Goal: Transaction & Acquisition: Book appointment/travel/reservation

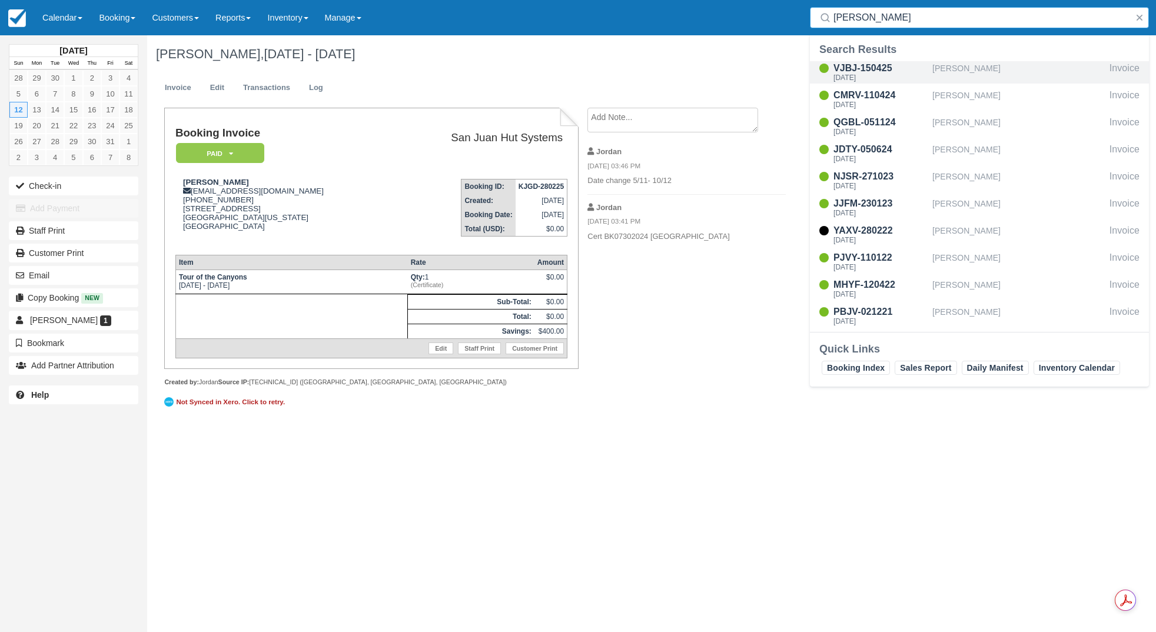
type input "aaron"
click at [875, 69] on div "VJBJ-150425" at bounding box center [880, 68] width 94 height 14
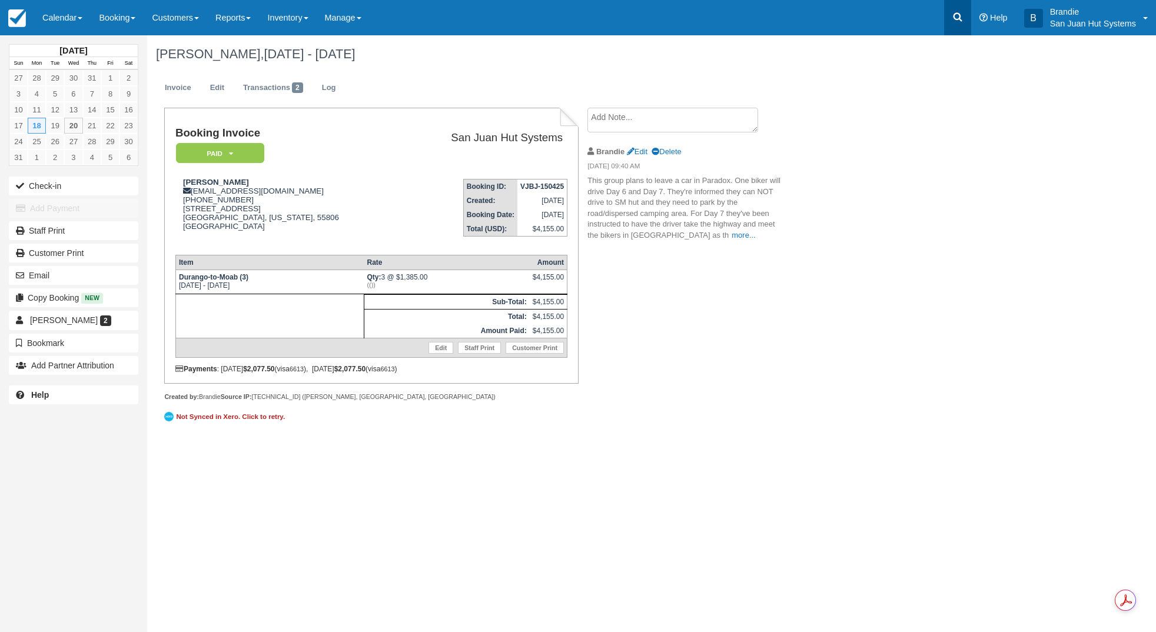
click at [965, 17] on link at bounding box center [957, 17] width 27 height 35
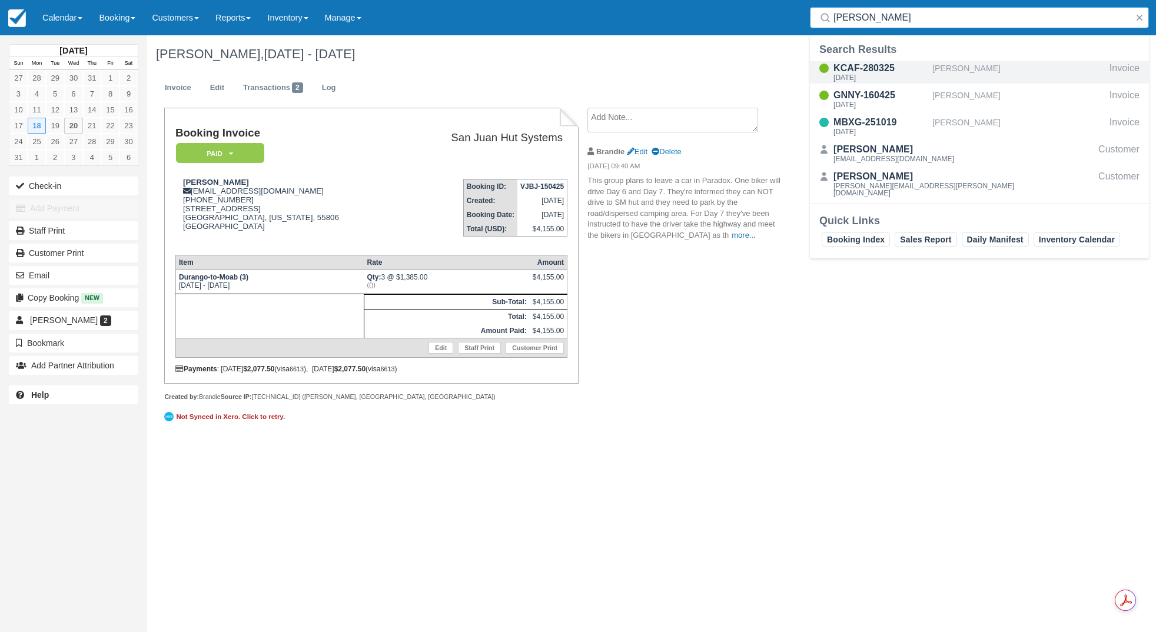
type input "Barker"
click at [876, 76] on div "Tue Sep 16 2025" at bounding box center [880, 77] width 94 height 7
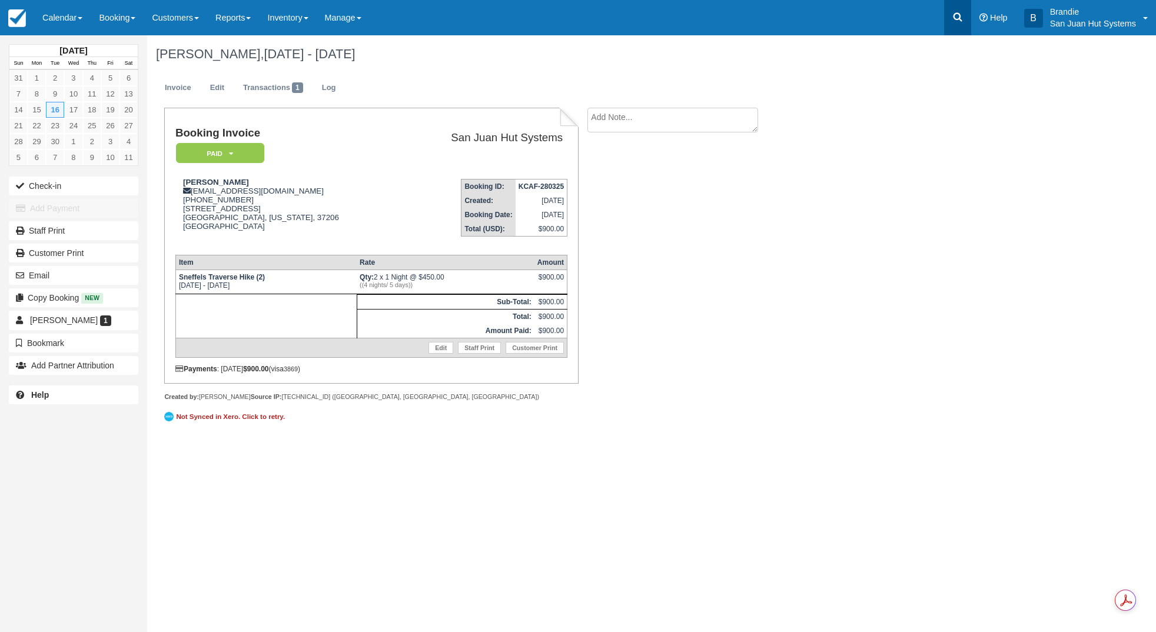
click at [962, 16] on icon at bounding box center [957, 17] width 12 height 12
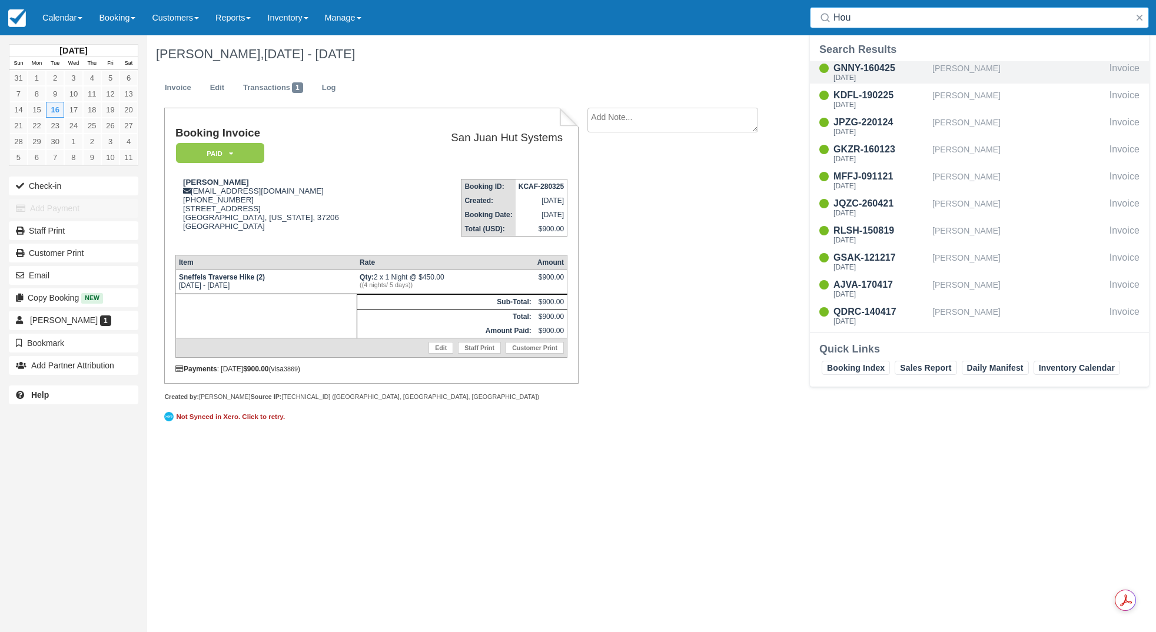
type input "Hou"
click at [860, 71] on div "GNNY-160425" at bounding box center [880, 68] width 94 height 14
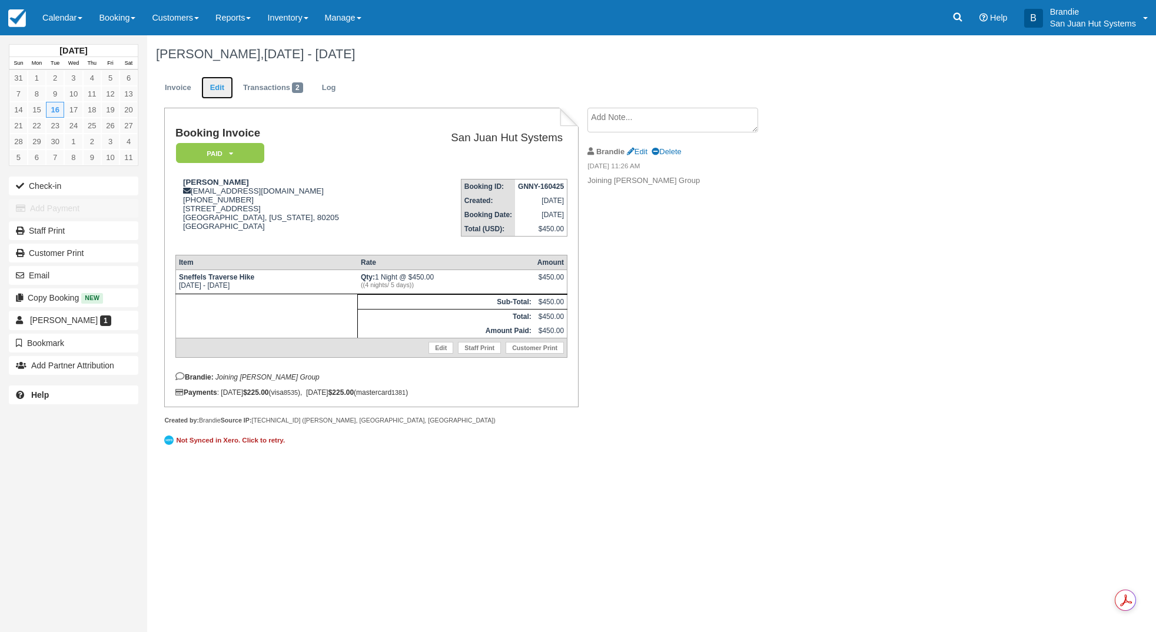
click at [216, 85] on link "Edit" at bounding box center [217, 87] width 32 height 23
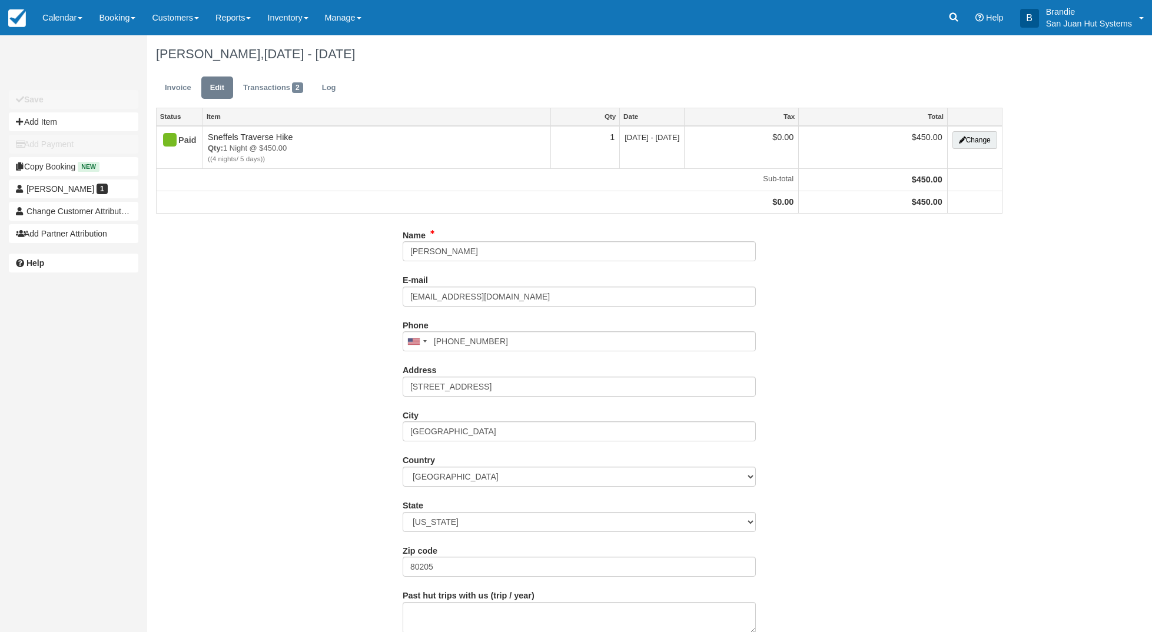
type input "(207) 213-0907"
click at [45, 120] on button "Add Item" at bounding box center [73, 121] width 129 height 19
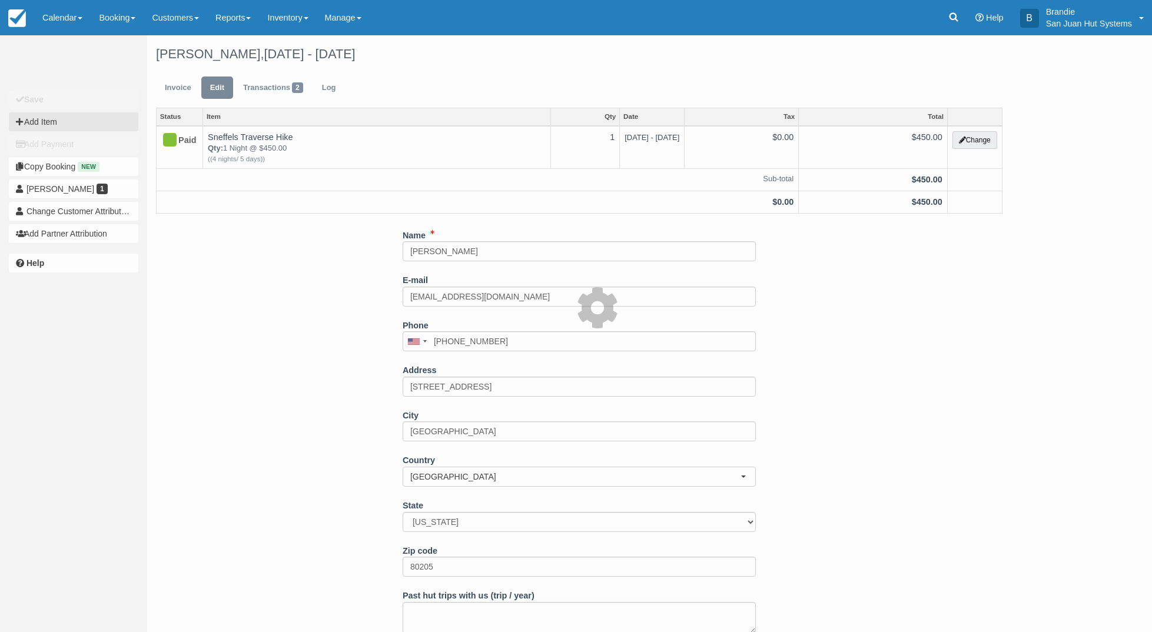
type input "0.00"
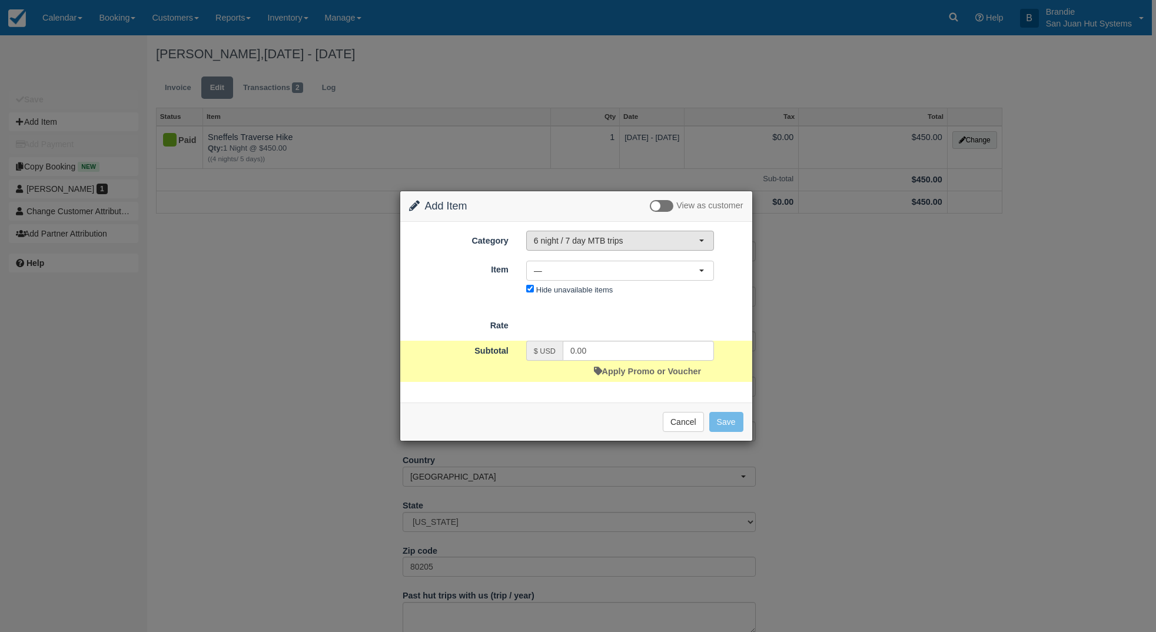
click at [537, 238] on span "6 night / 7 day MTB trips" at bounding box center [616, 241] width 165 height 12
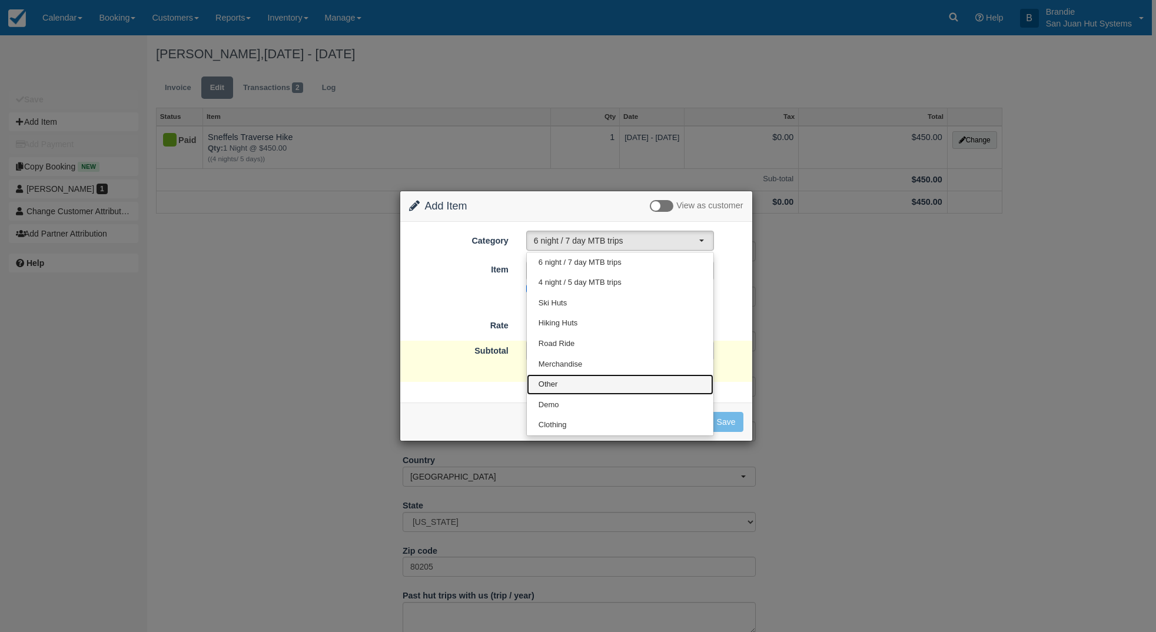
click at [545, 381] on span "Other" at bounding box center [547, 384] width 19 height 11
select select "15"
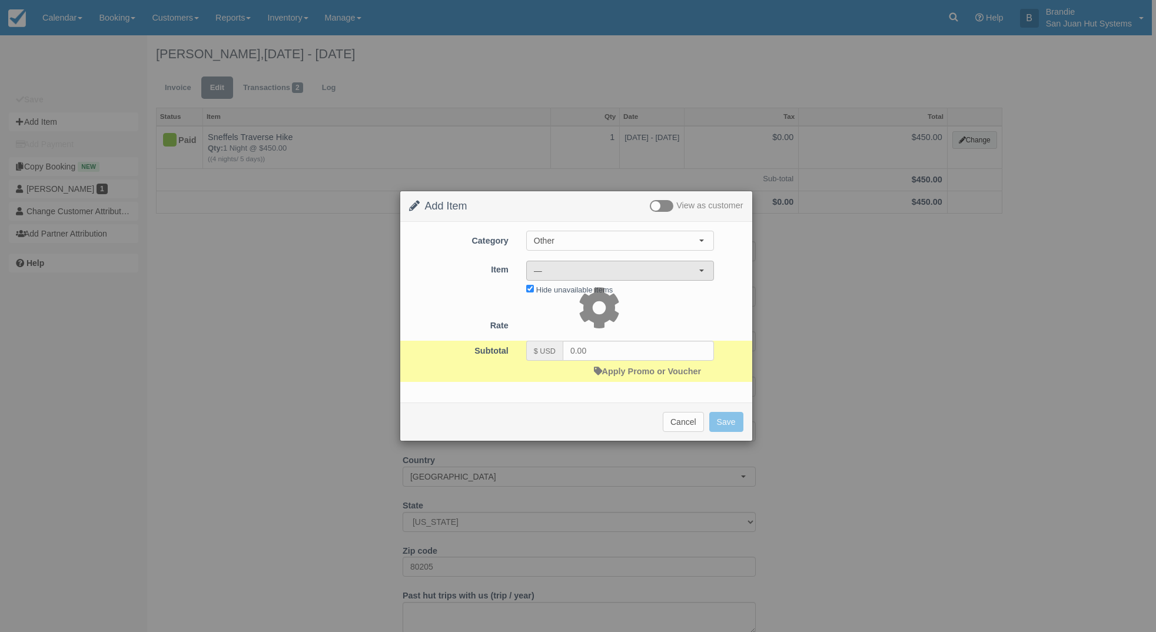
click at [555, 273] on span "—" at bounding box center [616, 271] width 165 height 12
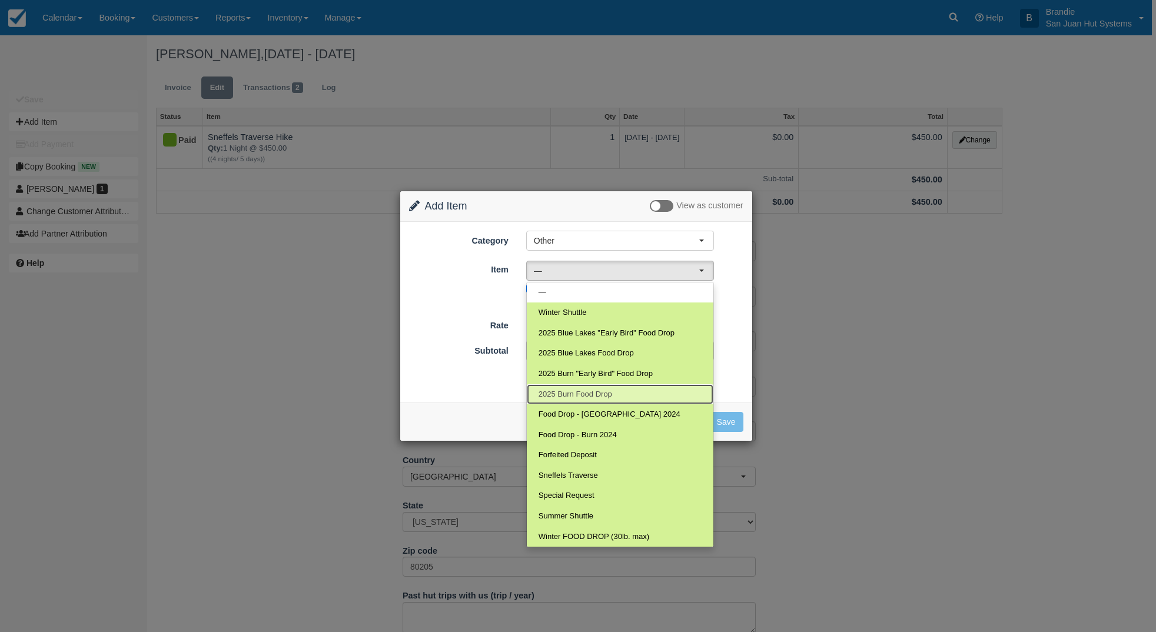
click at [568, 394] on span "2025 Burn Food Drop" at bounding box center [575, 394] width 74 height 11
select select "121"
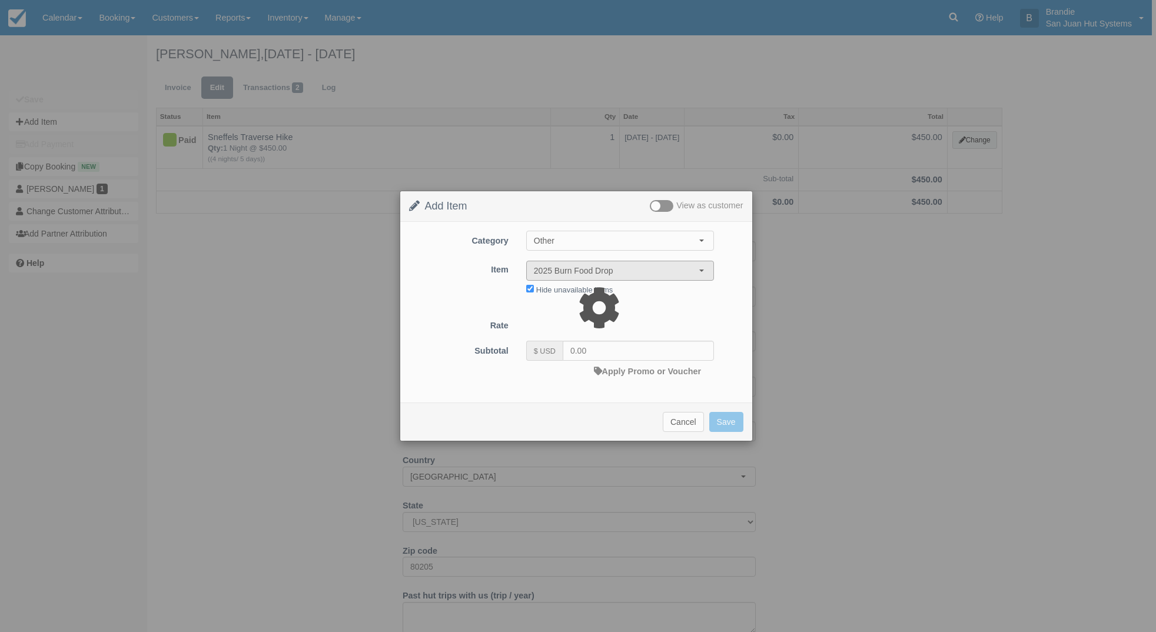
type input "250.00"
select select "07:00"
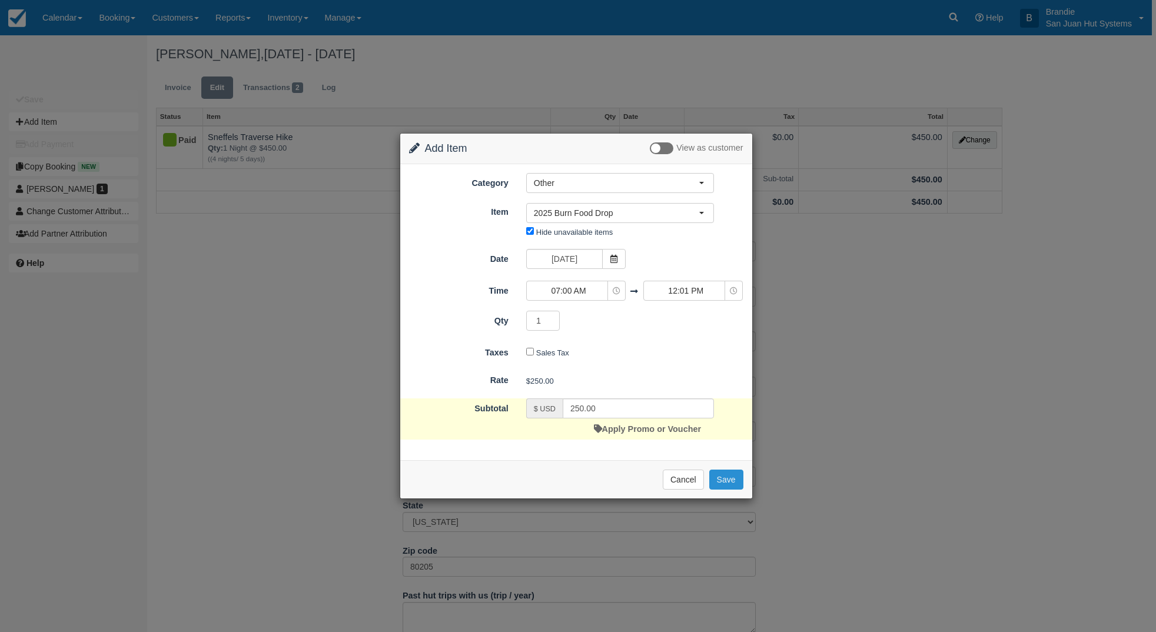
click at [727, 480] on button "Save" at bounding box center [726, 480] width 34 height 20
checkbox input "false"
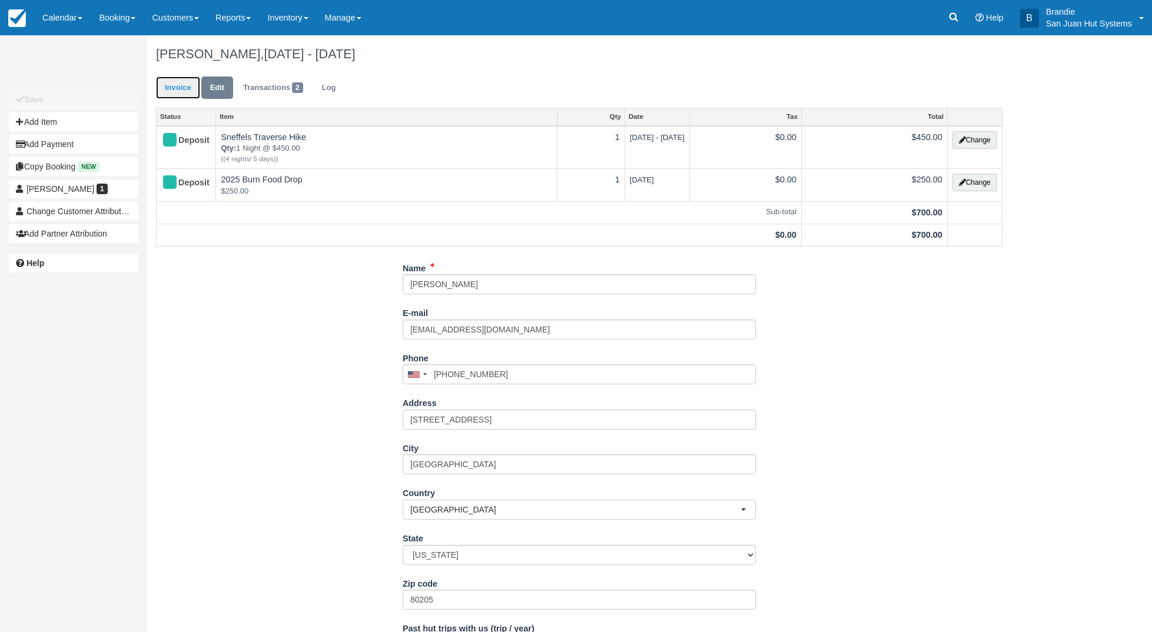
click at [176, 90] on link "Invoice" at bounding box center [178, 87] width 44 height 23
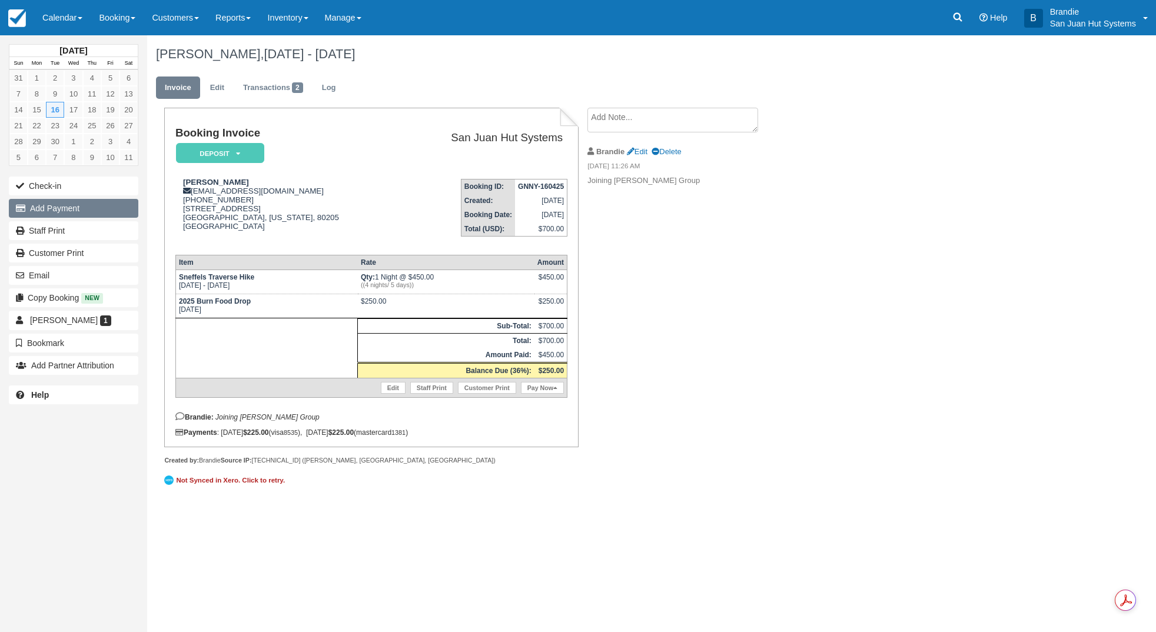
click at [47, 207] on button "Add Payment" at bounding box center [73, 208] width 129 height 19
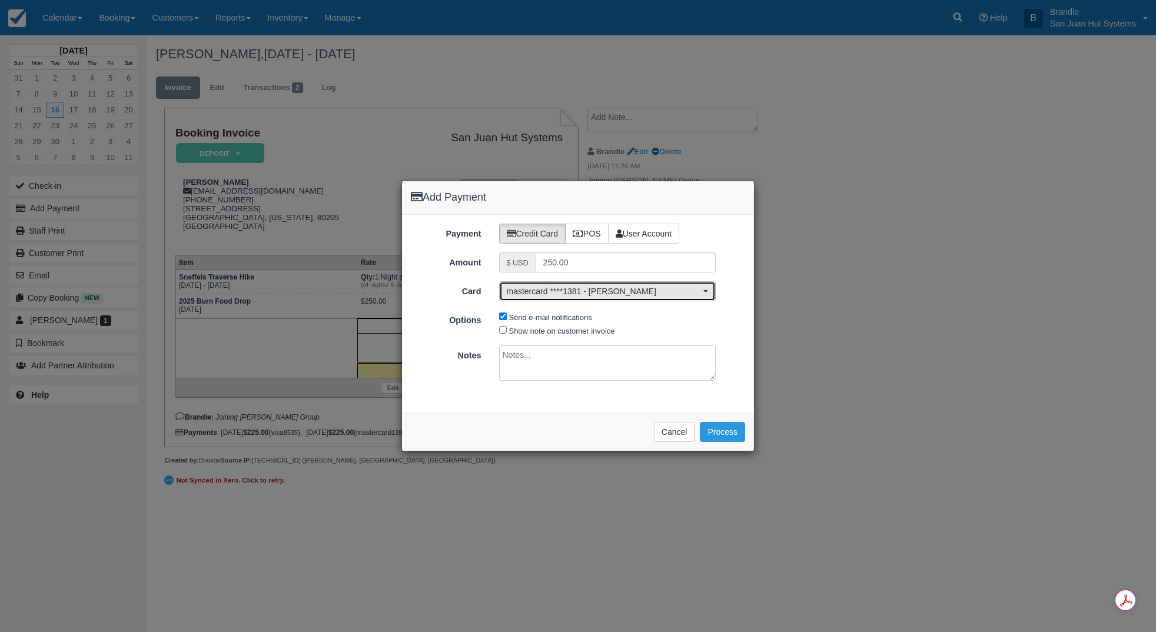
click at [581, 291] on span "mastercard ****1381 - Christopher Houdlette" at bounding box center [604, 291] width 194 height 12
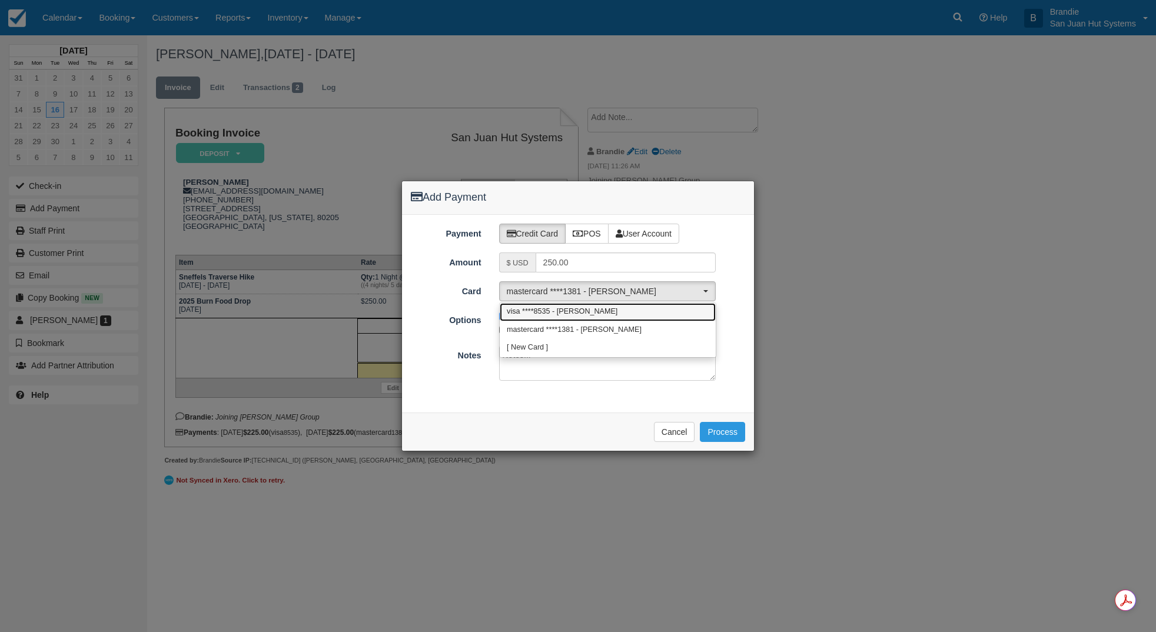
click at [566, 312] on span "visa ****8535 - Christopher Houdlette" at bounding box center [562, 312] width 111 height 11
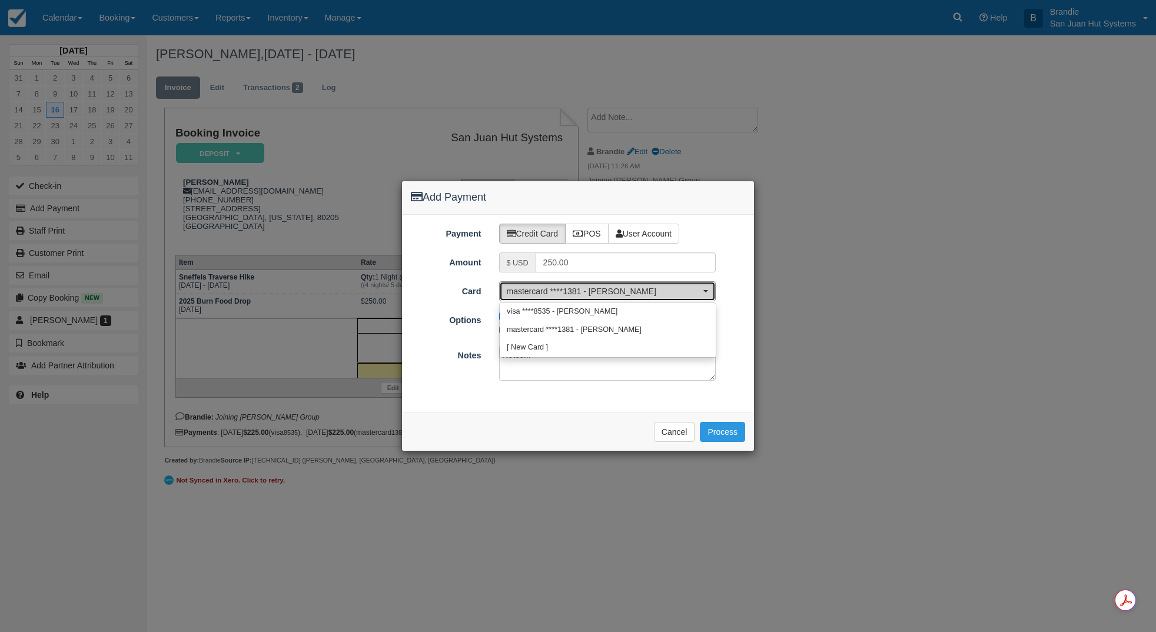
select select "pm_0REZkcrv92ImQMeNzwR7twww"
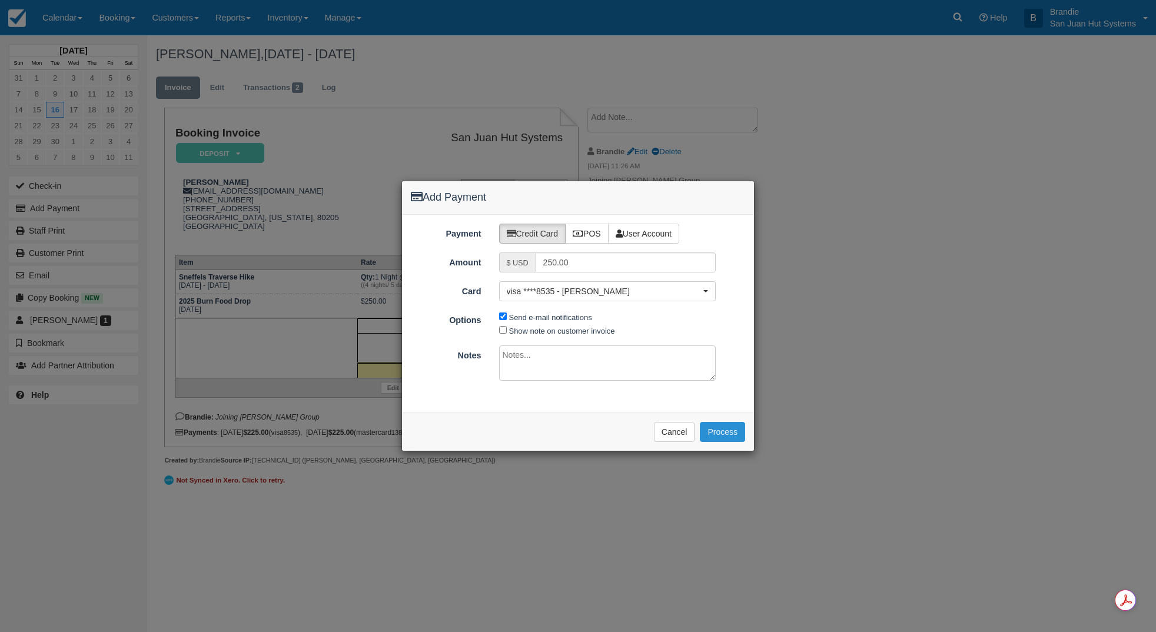
click at [726, 431] on button "Process" at bounding box center [722, 432] width 45 height 20
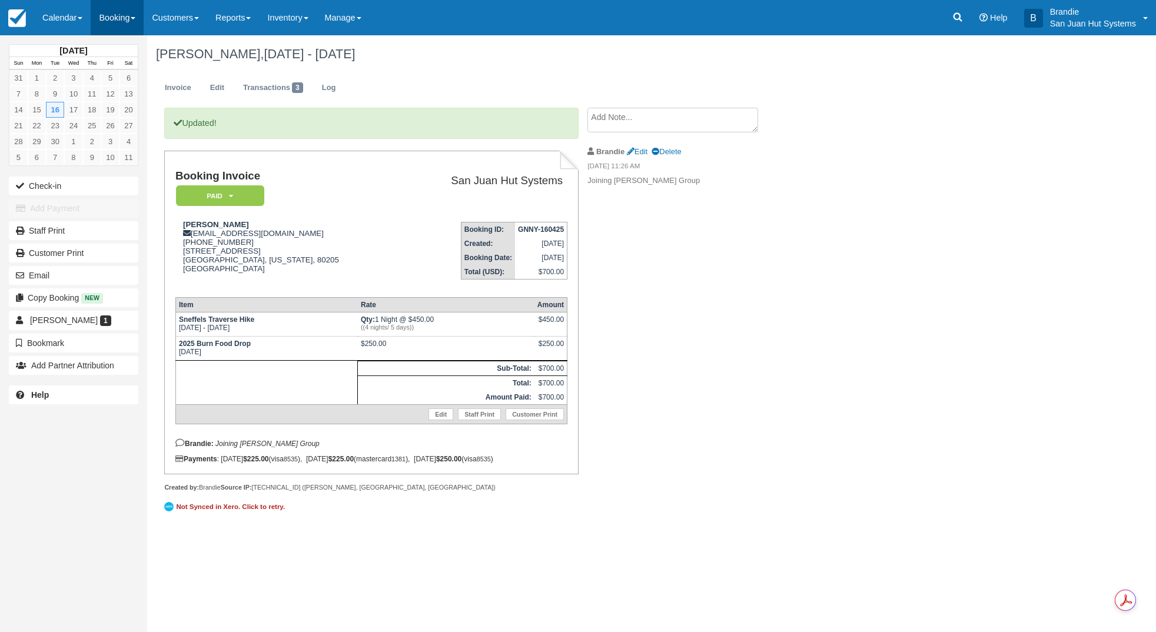
click at [118, 24] on link "Booking" at bounding box center [117, 17] width 53 height 35
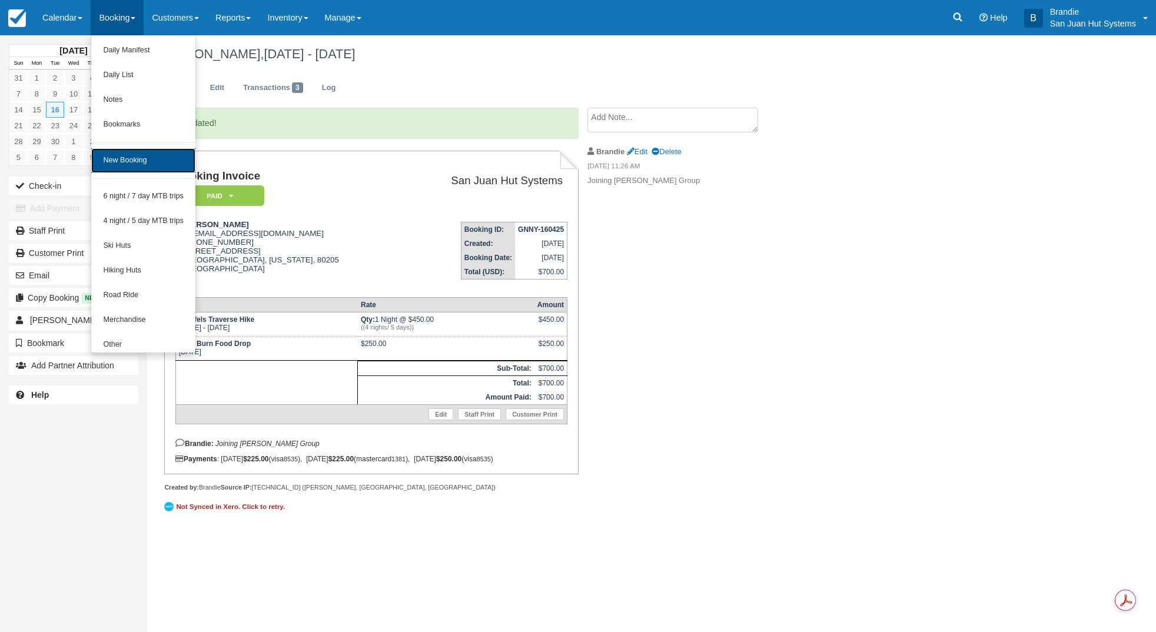
click at [146, 164] on link "New Booking" at bounding box center [143, 160] width 104 height 25
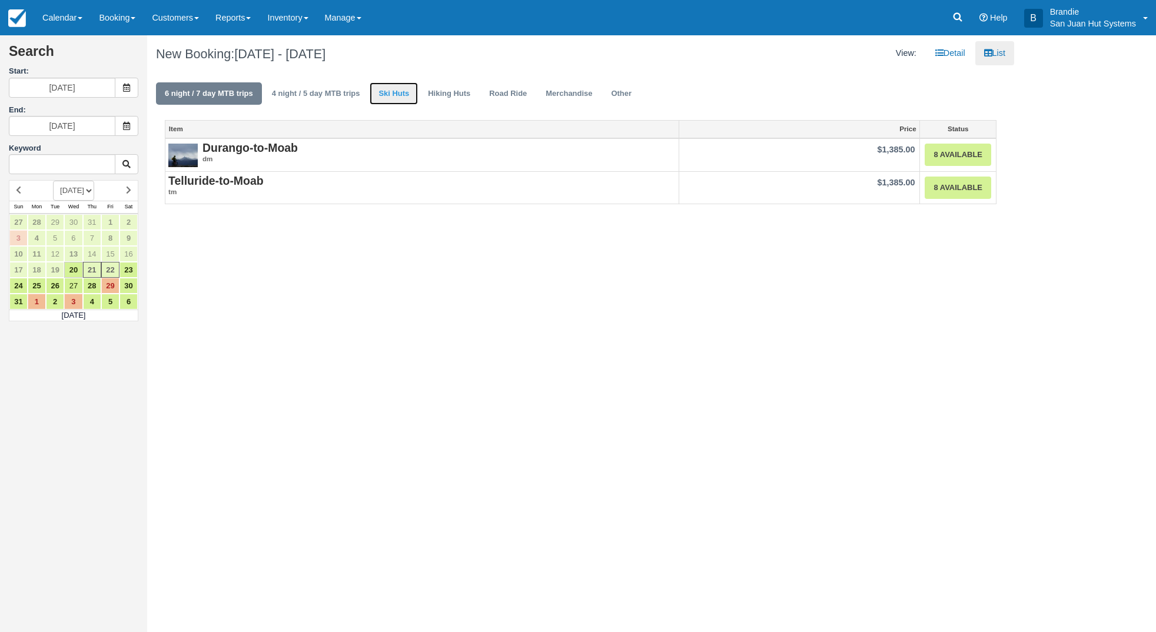
click at [394, 92] on link "Ski Huts" at bounding box center [394, 93] width 48 height 23
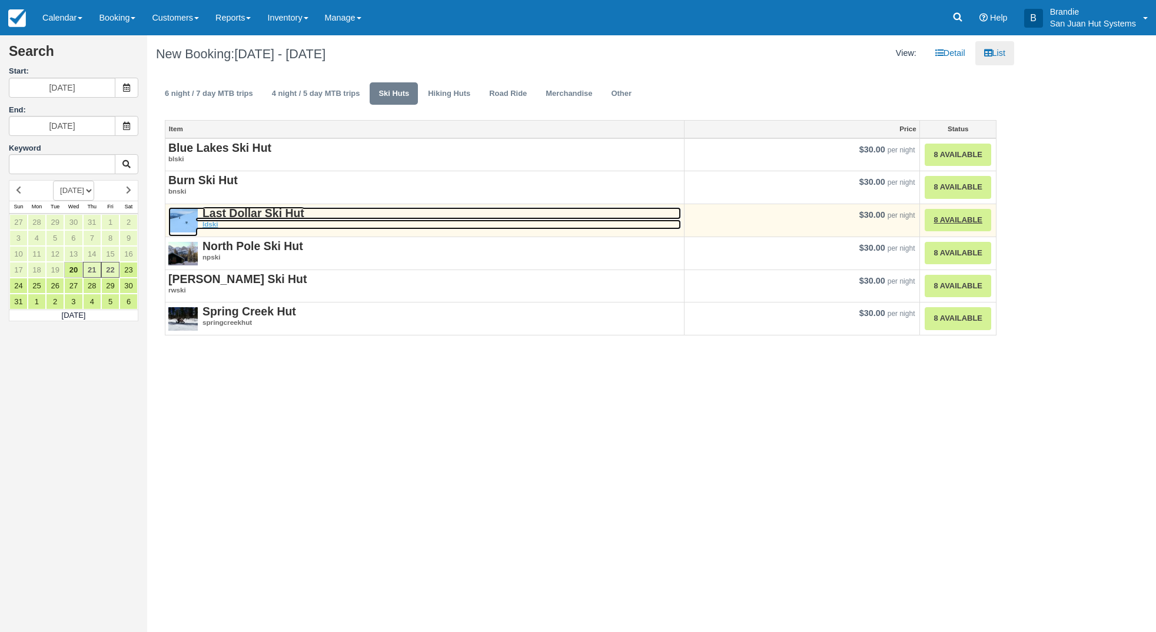
click at [261, 208] on strong "Last Dollar Ski Hut" at bounding box center [253, 213] width 102 height 13
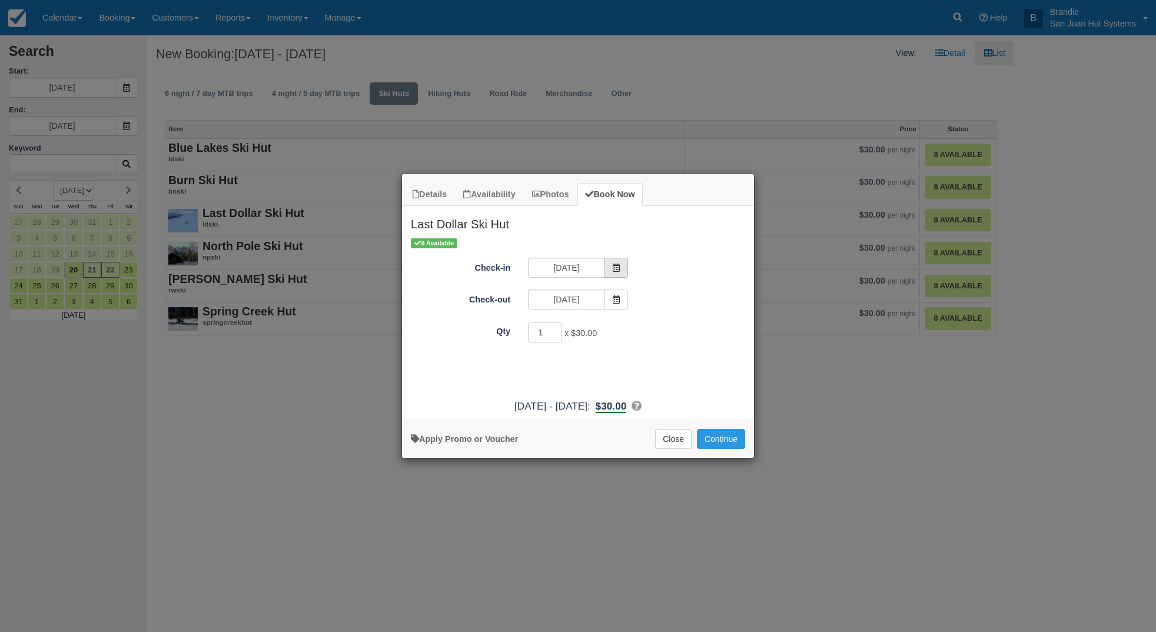
click at [613, 265] on icon "Item Modal" at bounding box center [616, 268] width 8 height 8
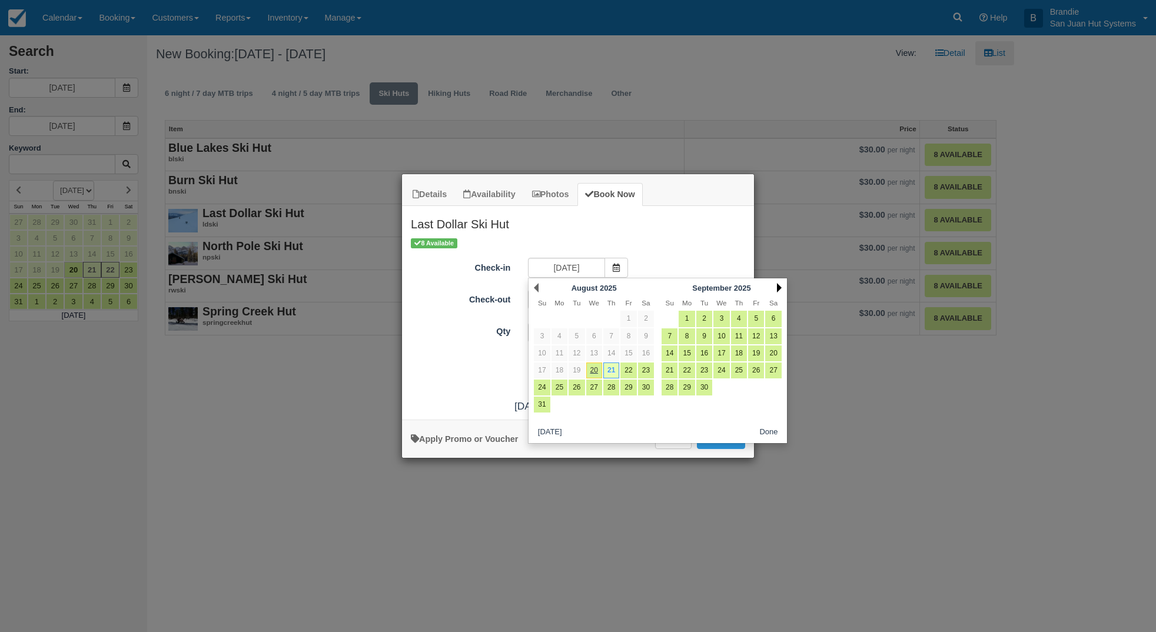
click at [777, 288] on link "Next" at bounding box center [779, 287] width 5 height 9
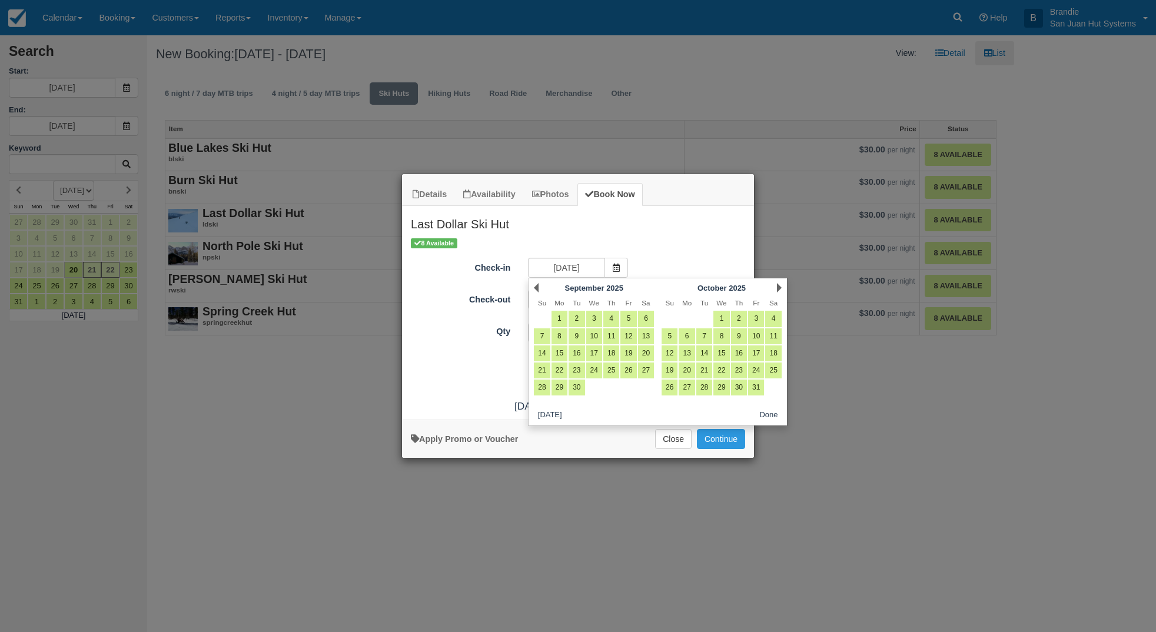
click at [777, 288] on link "Next" at bounding box center [779, 287] width 5 height 9
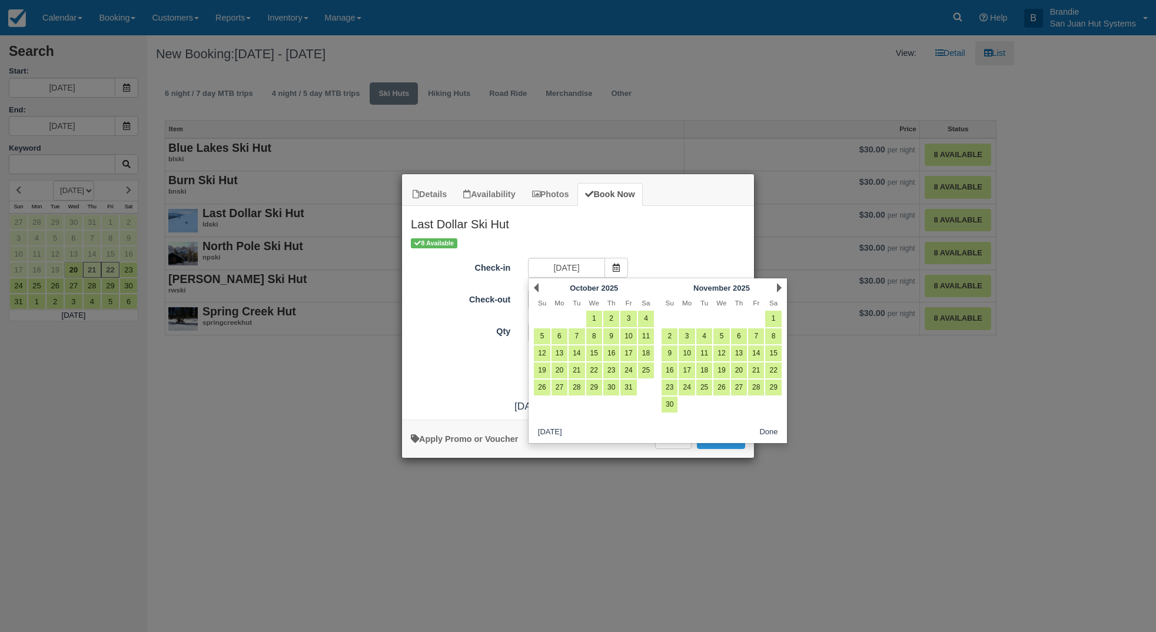
click at [777, 288] on link "Next" at bounding box center [779, 287] width 5 height 9
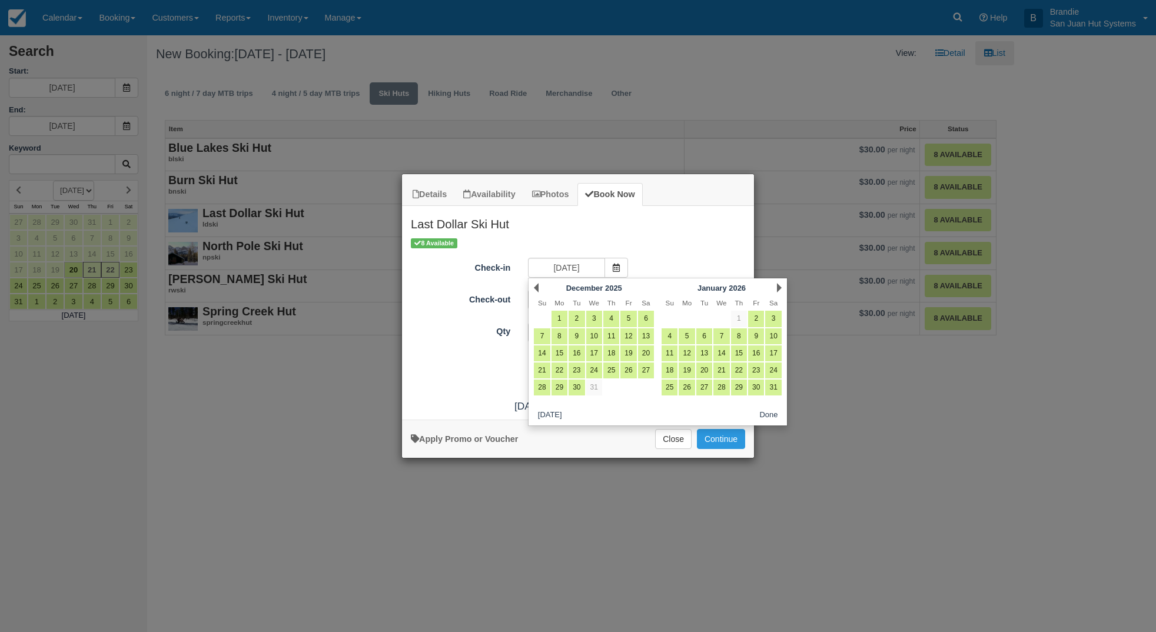
click at [777, 288] on link "Next" at bounding box center [779, 287] width 5 height 9
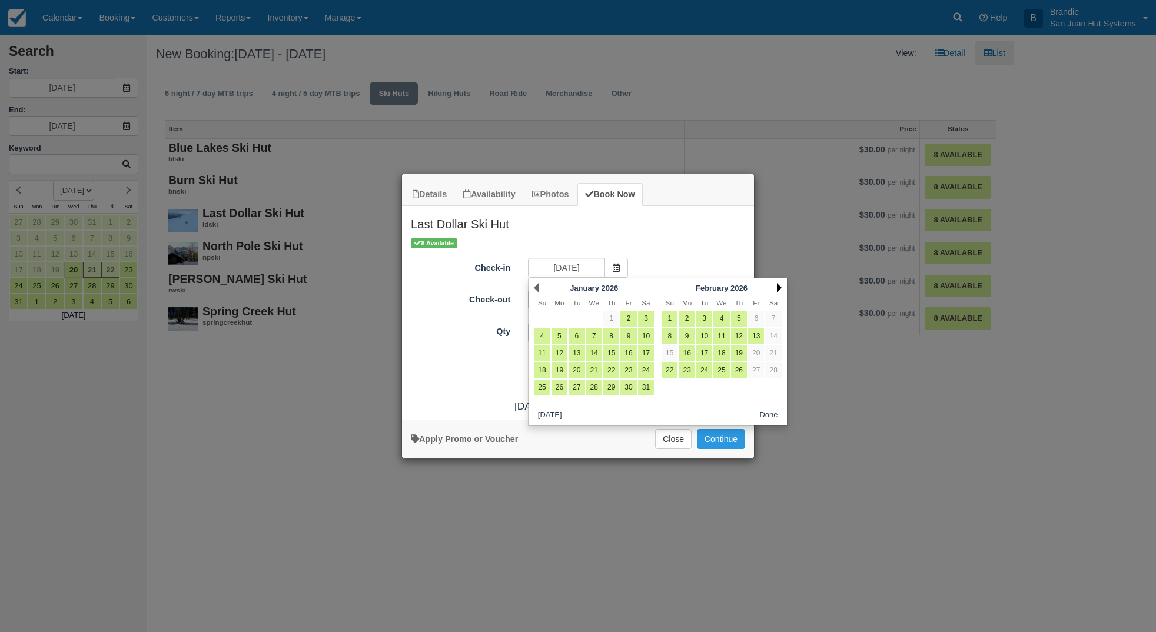
click at [777, 288] on link "Next" at bounding box center [779, 287] width 5 height 9
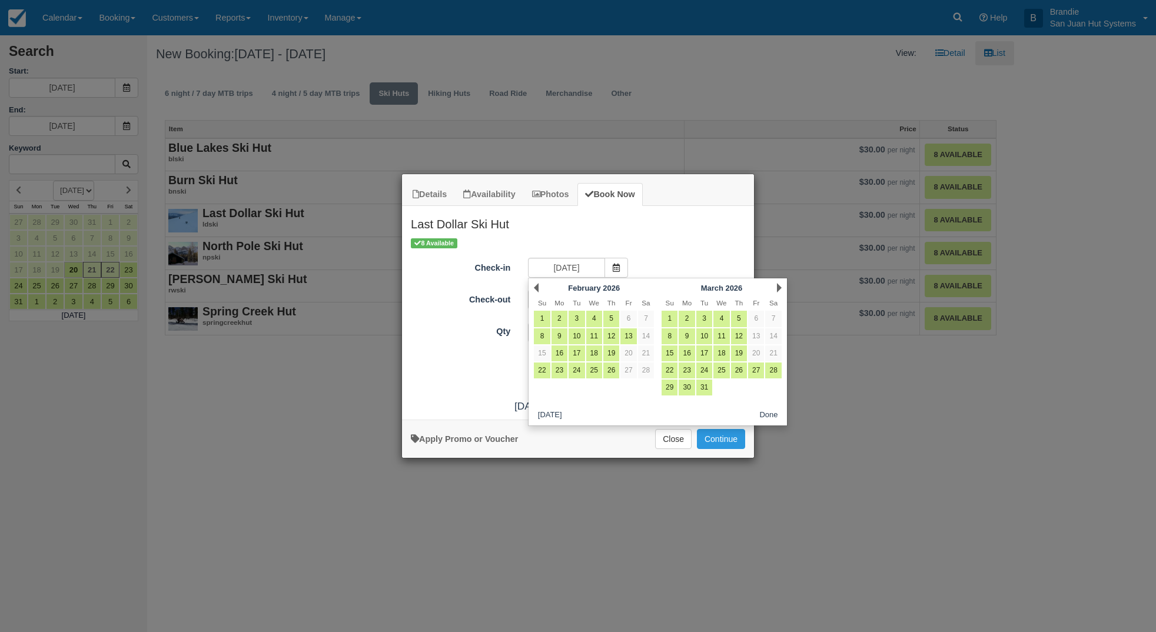
click at [777, 288] on link "Next" at bounding box center [779, 287] width 5 height 9
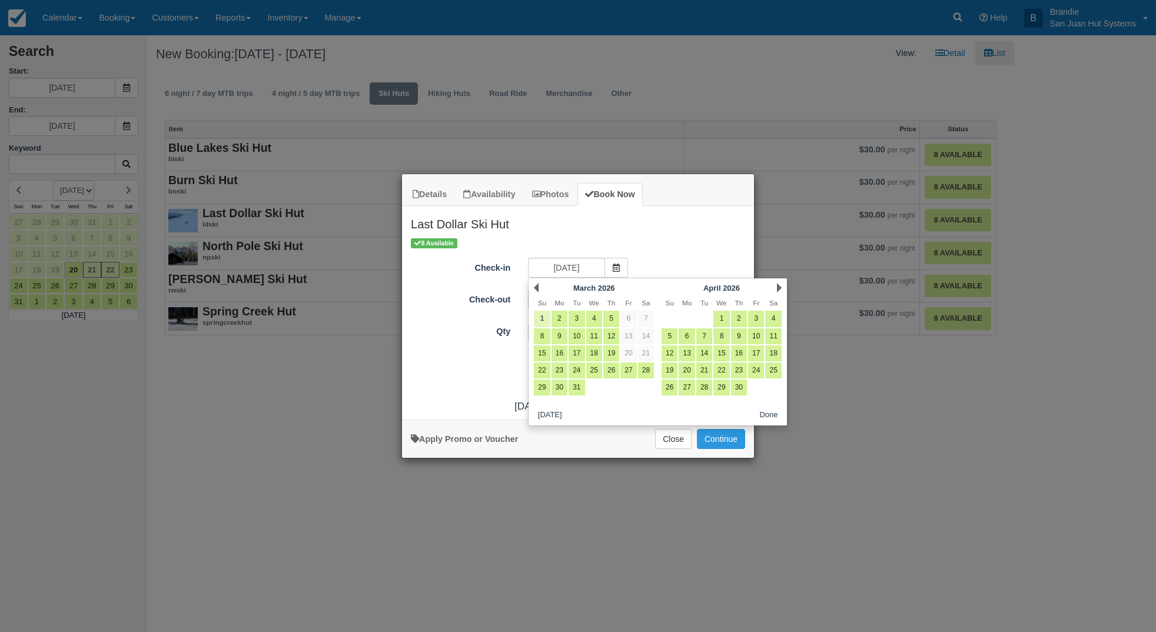
click at [544, 316] on link "1" at bounding box center [542, 319] width 16 height 16
type input "03/01/26"
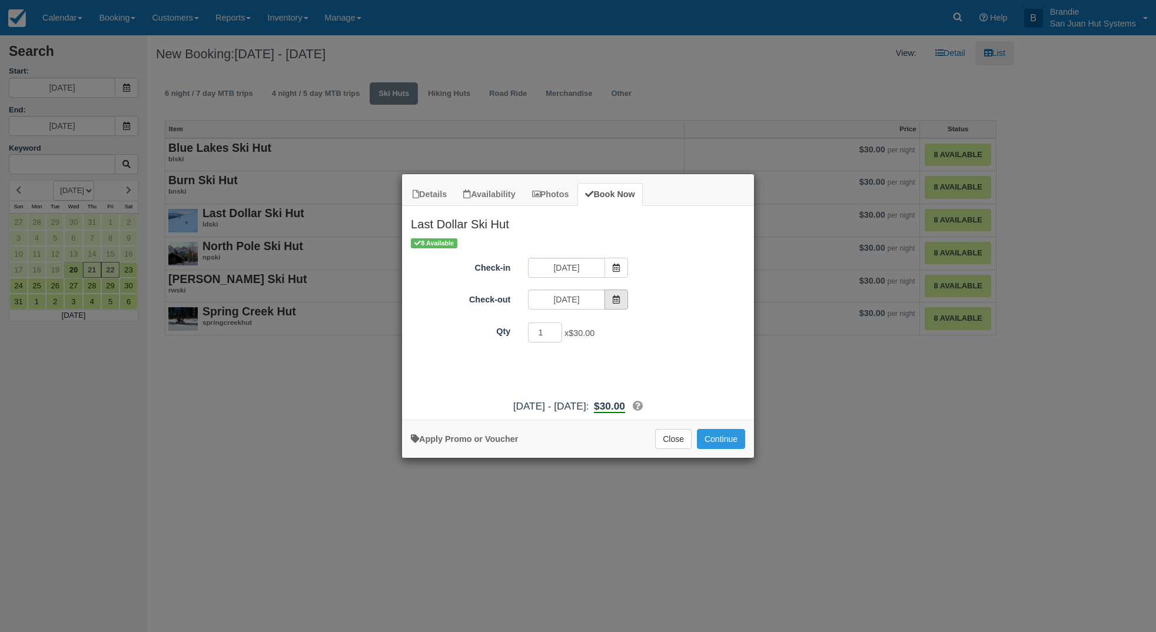
click at [608, 295] on span "Item Modal" at bounding box center [616, 300] width 24 height 20
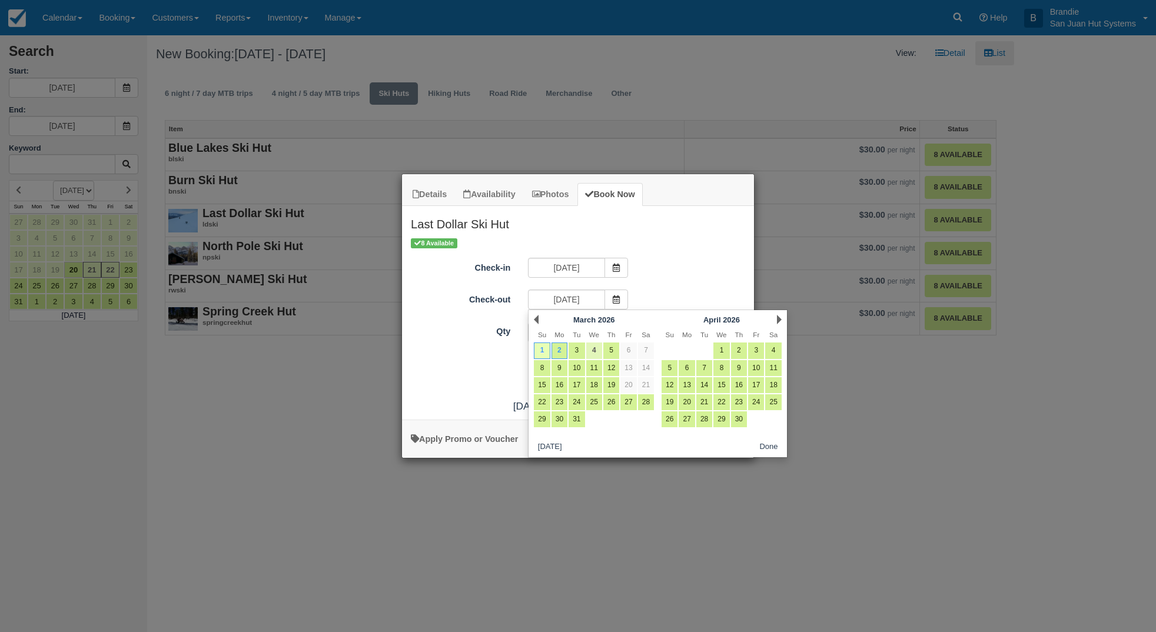
click at [592, 347] on link "4" at bounding box center [594, 350] width 16 height 16
type input "03/04/26"
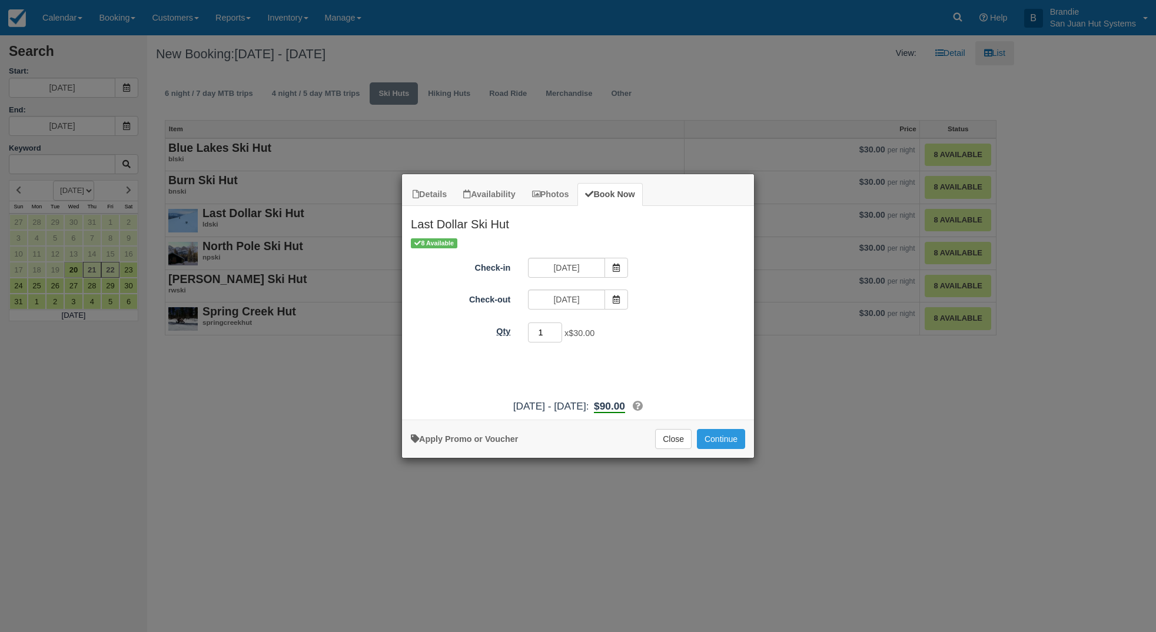
drag, startPoint x: 545, startPoint y: 331, endPoint x: 488, endPoint y: 326, distance: 57.3
click at [488, 326] on div "Qty 1 x $30.00 Required." at bounding box center [578, 332] width 352 height 23
type input "8"
click at [737, 441] on button "Continue" at bounding box center [721, 439] width 48 height 20
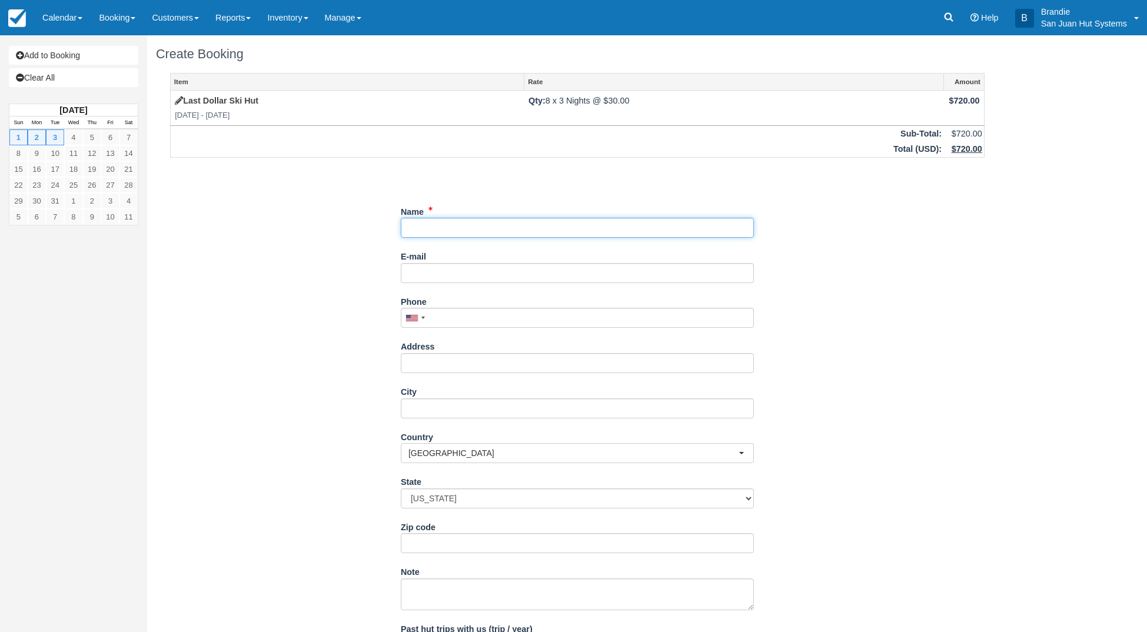
click at [414, 228] on input "Name" at bounding box center [577, 228] width 353 height 20
type input "Samuel Leeman"
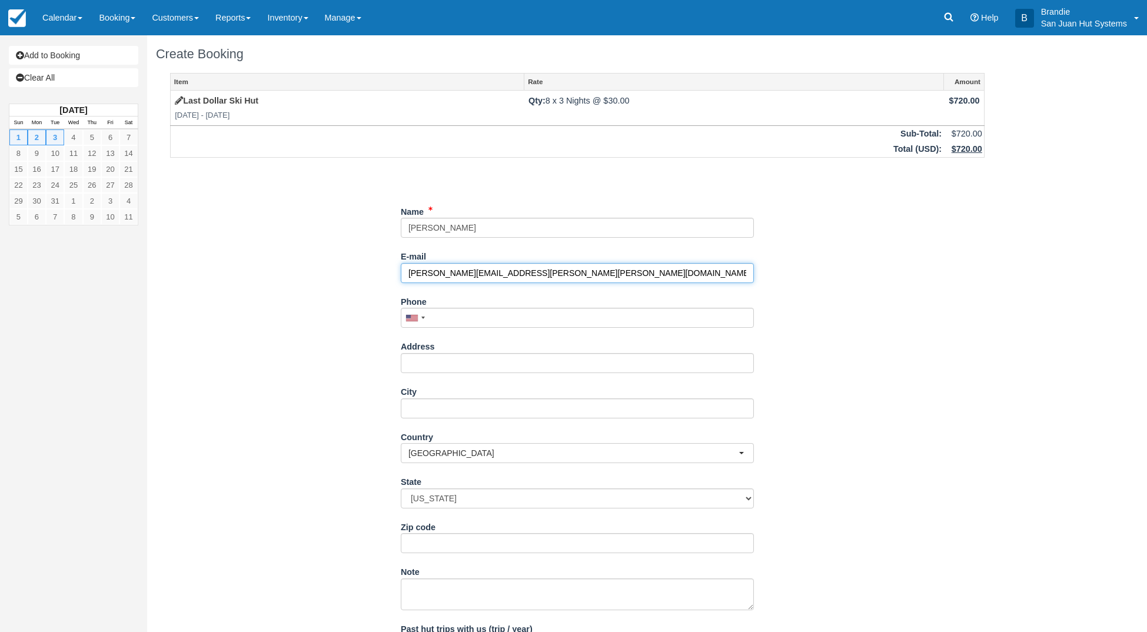
type input "samuel.boyd.leeman@gmail.com"
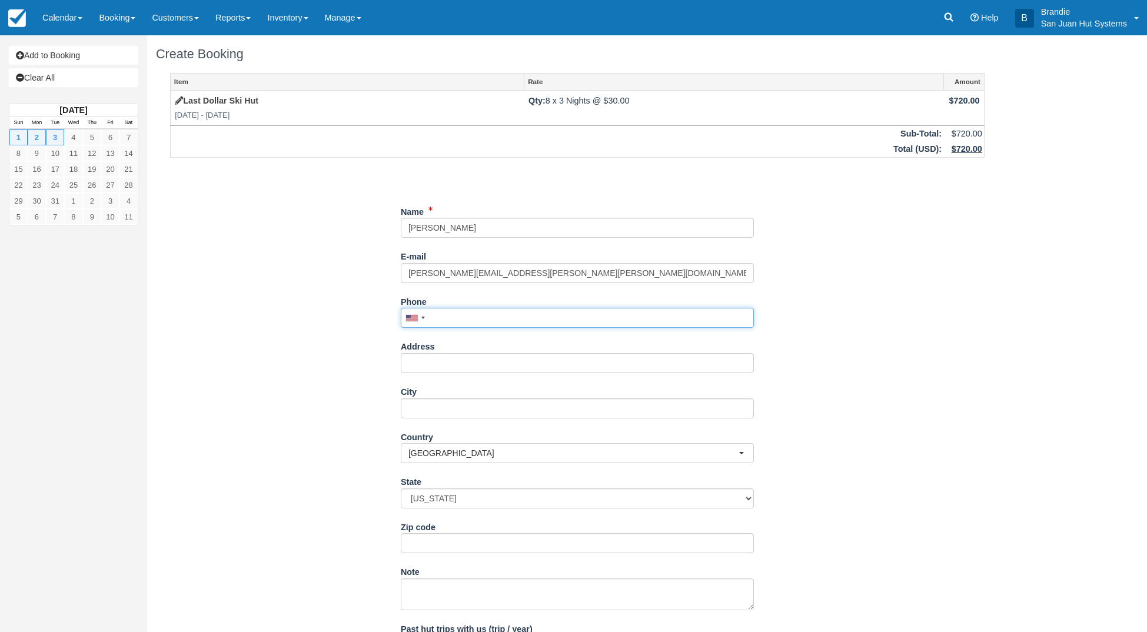
drag, startPoint x: 465, startPoint y: 316, endPoint x: 596, endPoint y: 346, distance: 134.0
click at [465, 316] on input "Phone" at bounding box center [577, 318] width 353 height 20
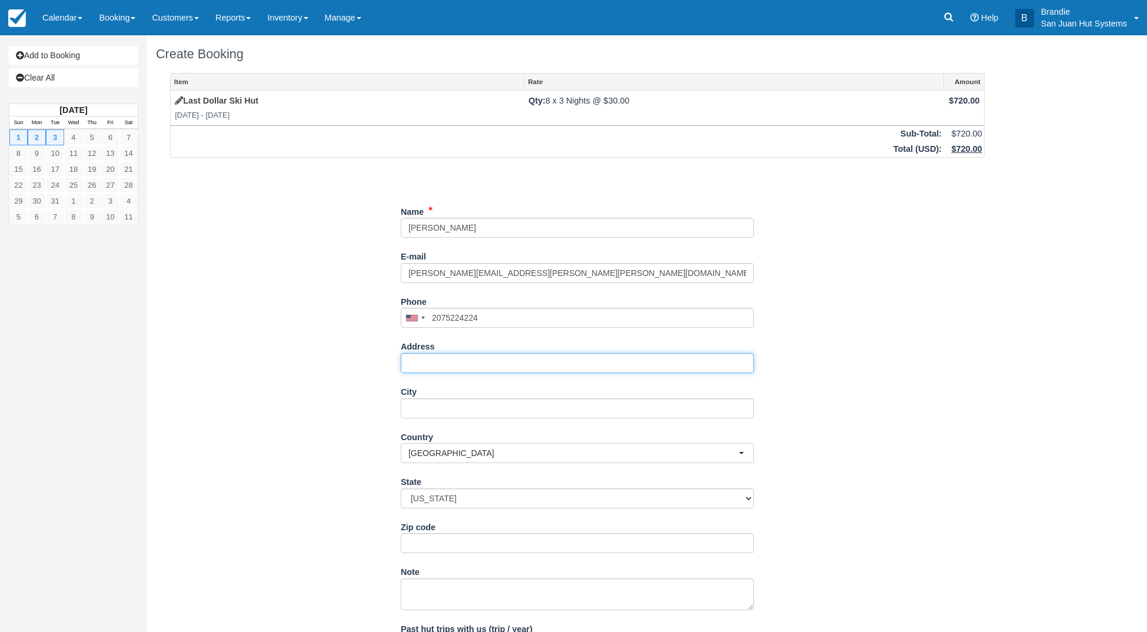
type input "(207) 522-4224"
click at [426, 355] on input "Address" at bounding box center [577, 363] width 353 height 20
type input "[STREET_ADDRESS]"
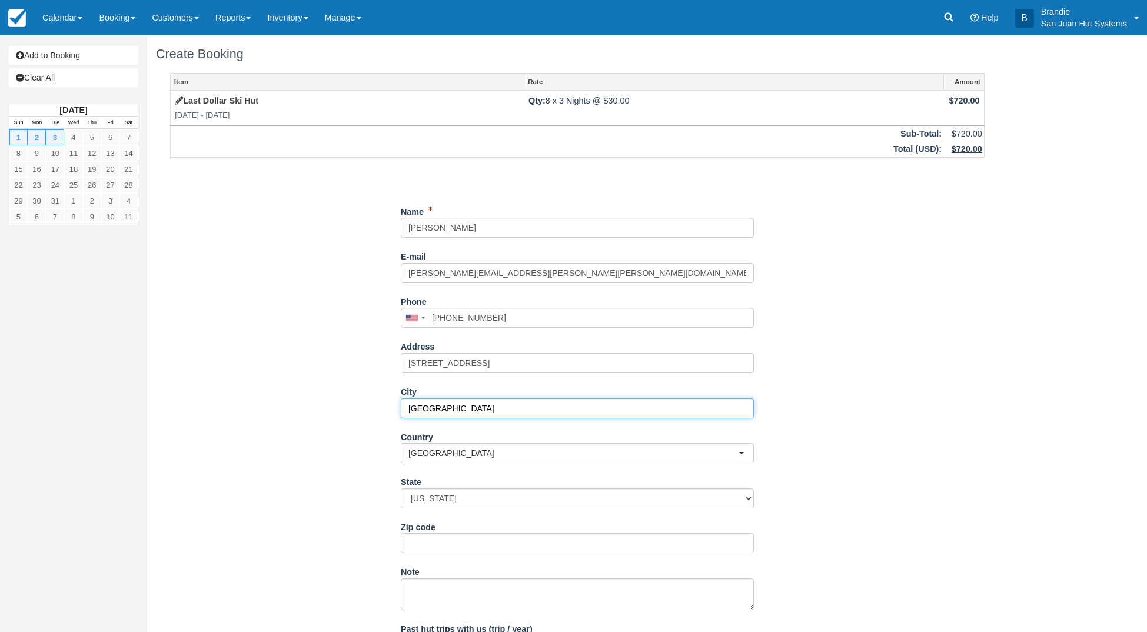
type input "Durango"
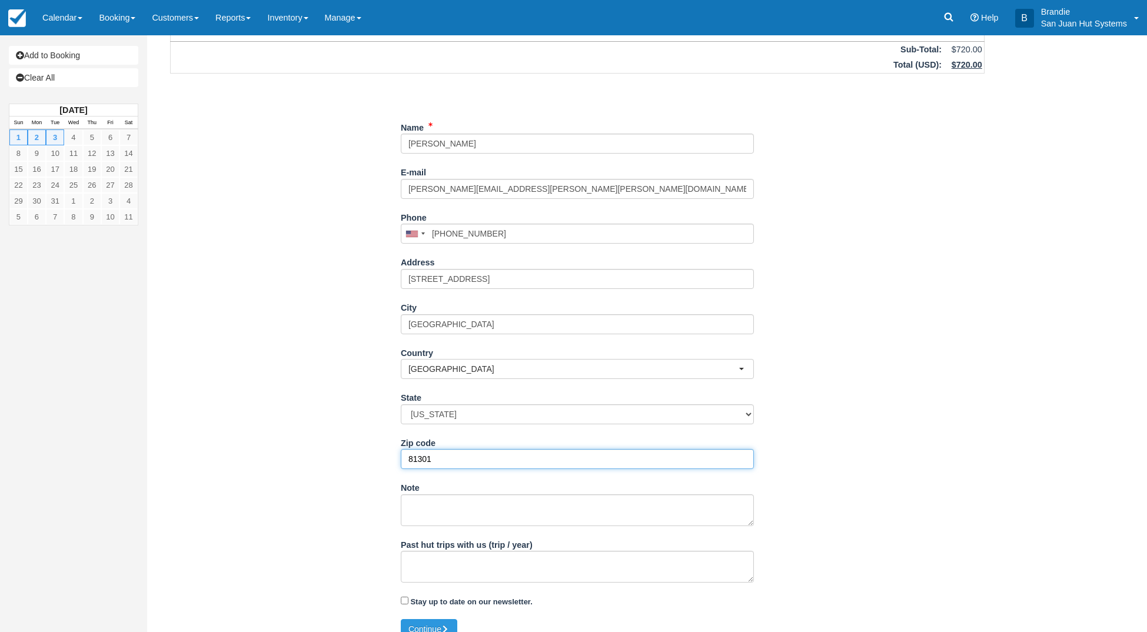
scroll to position [100, 0]
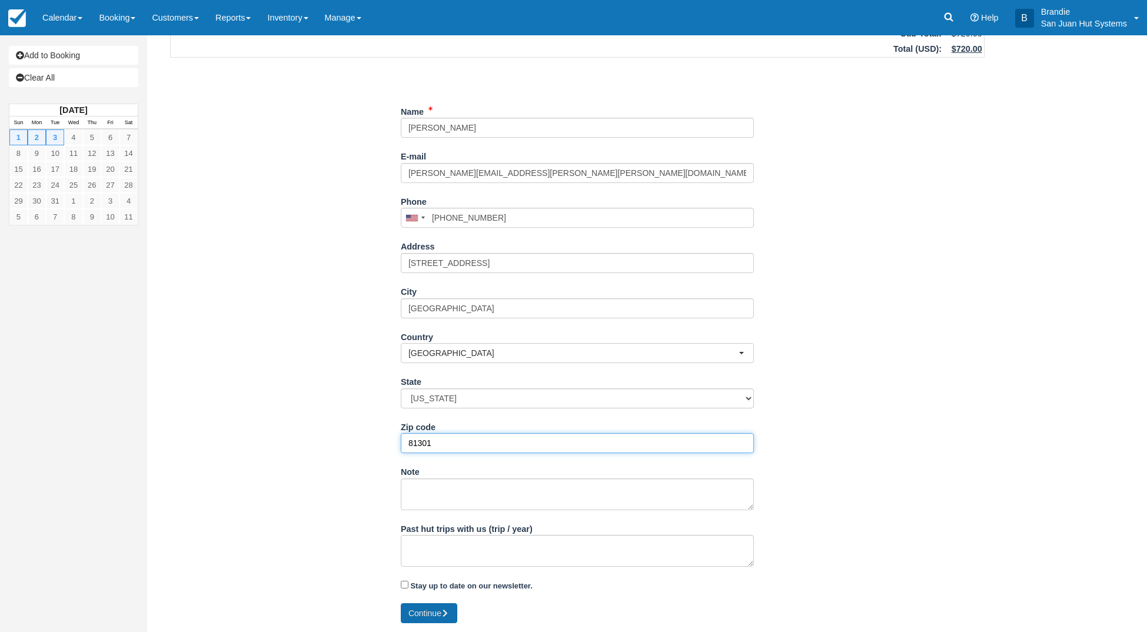
type input "81301"
click at [442, 617] on button "Continue" at bounding box center [429, 613] width 56 height 20
type input "+12075224224"
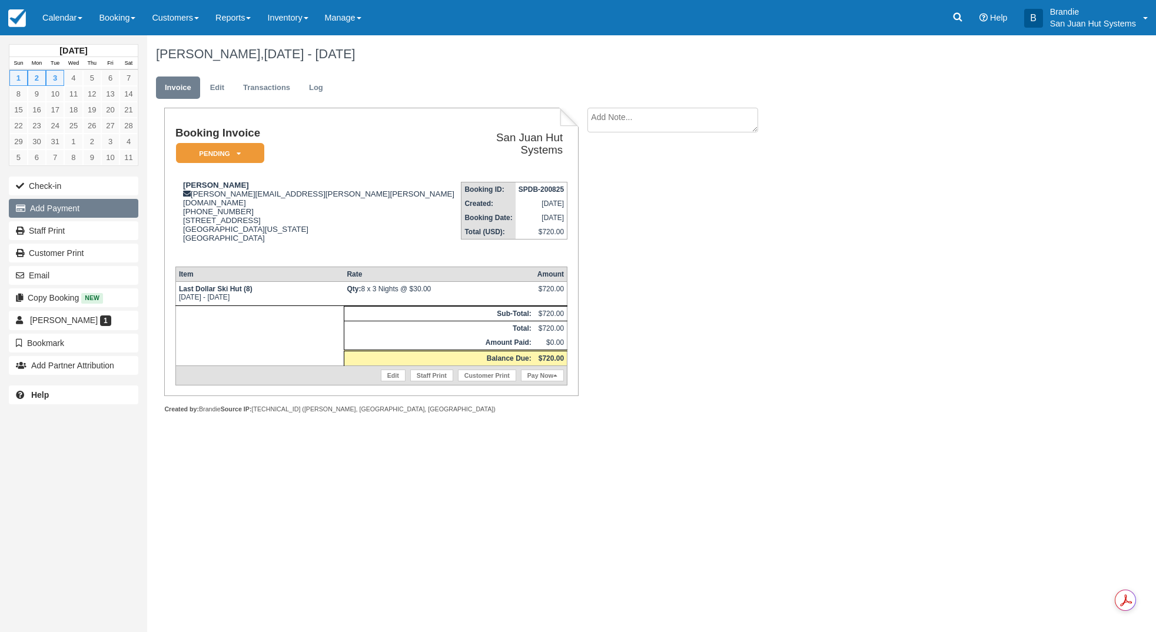
click at [58, 206] on button "Add Payment" at bounding box center [73, 208] width 129 height 19
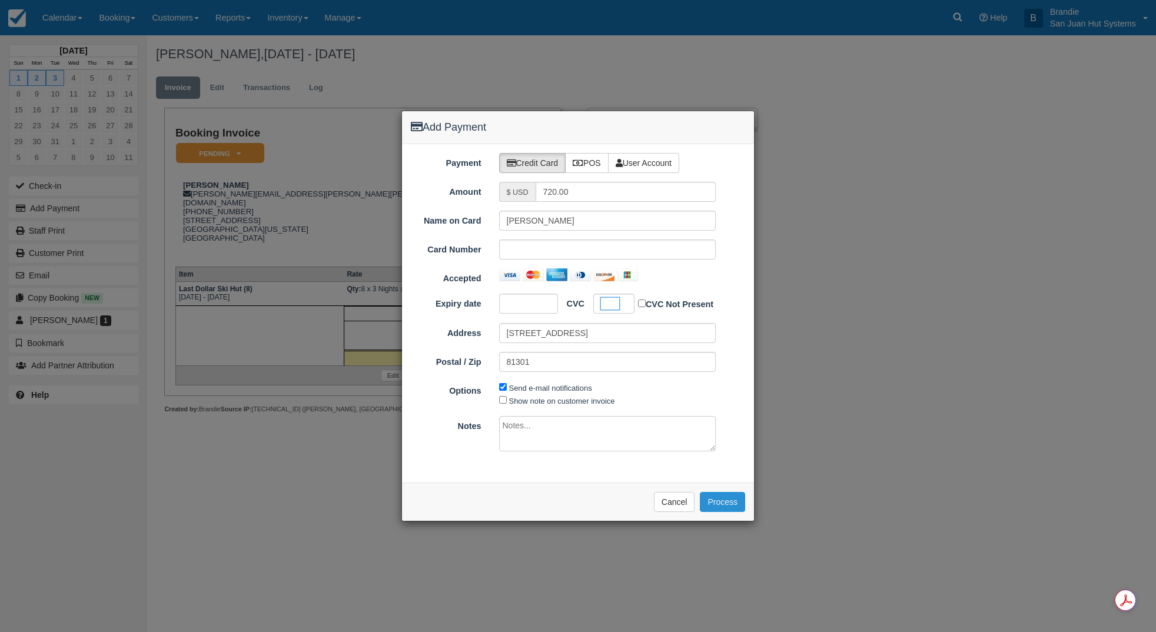
click at [732, 495] on button "Process" at bounding box center [722, 502] width 45 height 20
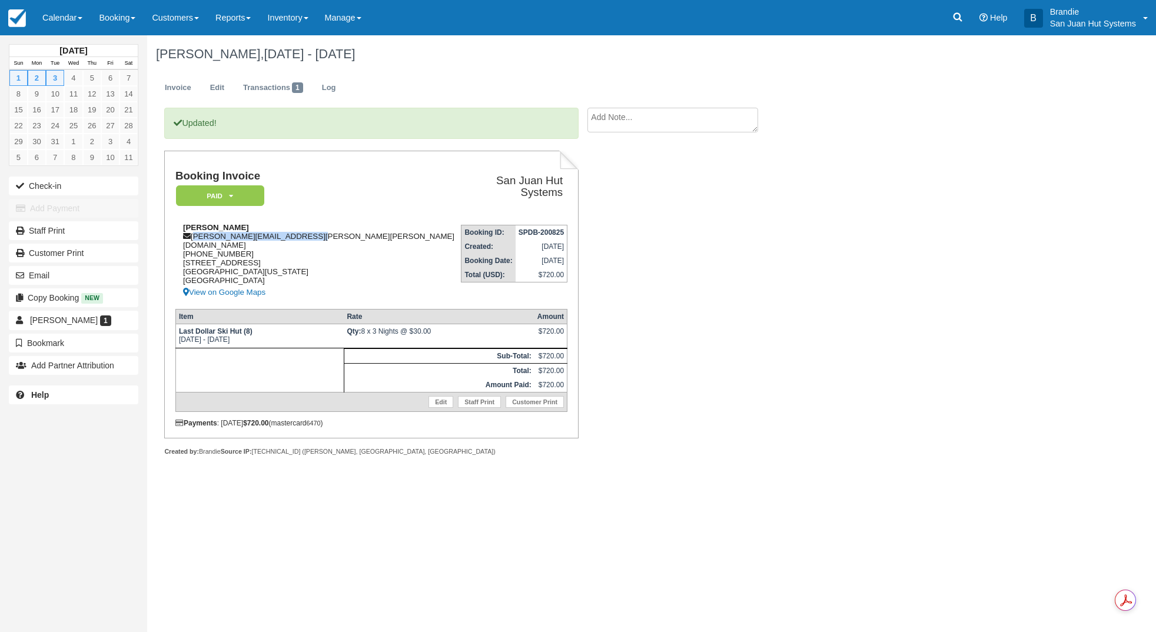
drag, startPoint x: 194, startPoint y: 234, endPoint x: 324, endPoint y: 235, distance: 129.5
click at [340, 237] on div "[PERSON_NAME] [PERSON_NAME][EMAIL_ADDRESS][PERSON_NAME][PERSON_NAME][DOMAIN_NAM…" at bounding box center [315, 261] width 280 height 76
copy div "[PERSON_NAME][EMAIL_ADDRESS][PERSON_NAME][PERSON_NAME][DOMAIN_NAME]"
click at [358, 237] on div "[PERSON_NAME] [PERSON_NAME][EMAIL_ADDRESS][PERSON_NAME][PERSON_NAME][DOMAIN_NAM…" at bounding box center [315, 261] width 280 height 76
click at [47, 230] on link "Staff Print" at bounding box center [73, 230] width 129 height 19
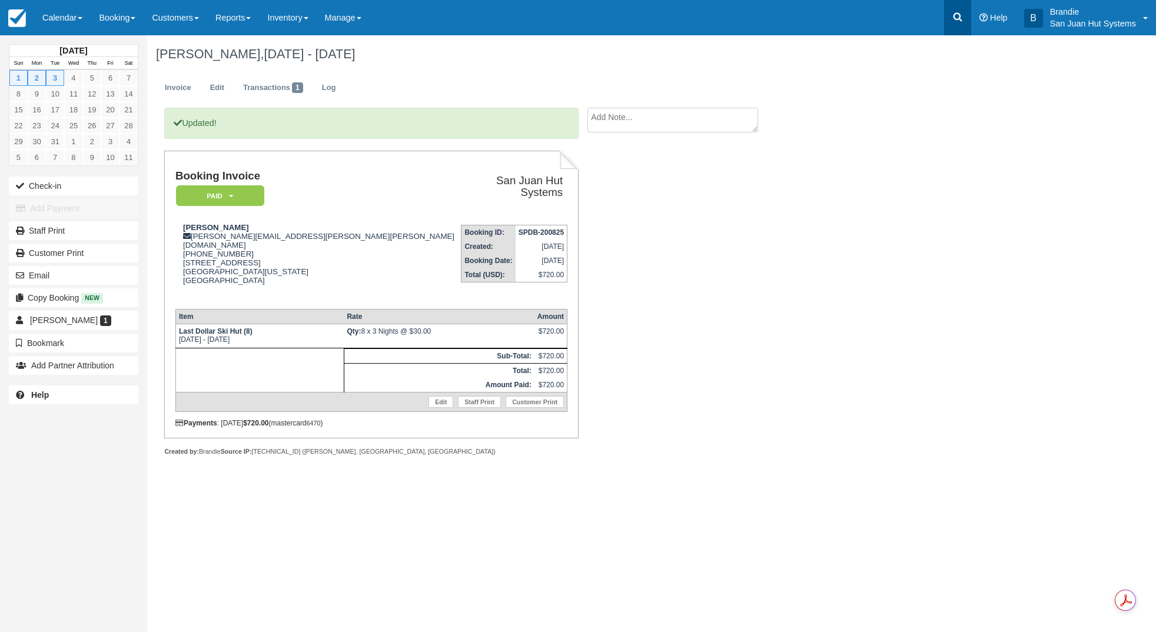
click at [944, 20] on link at bounding box center [957, 17] width 27 height 35
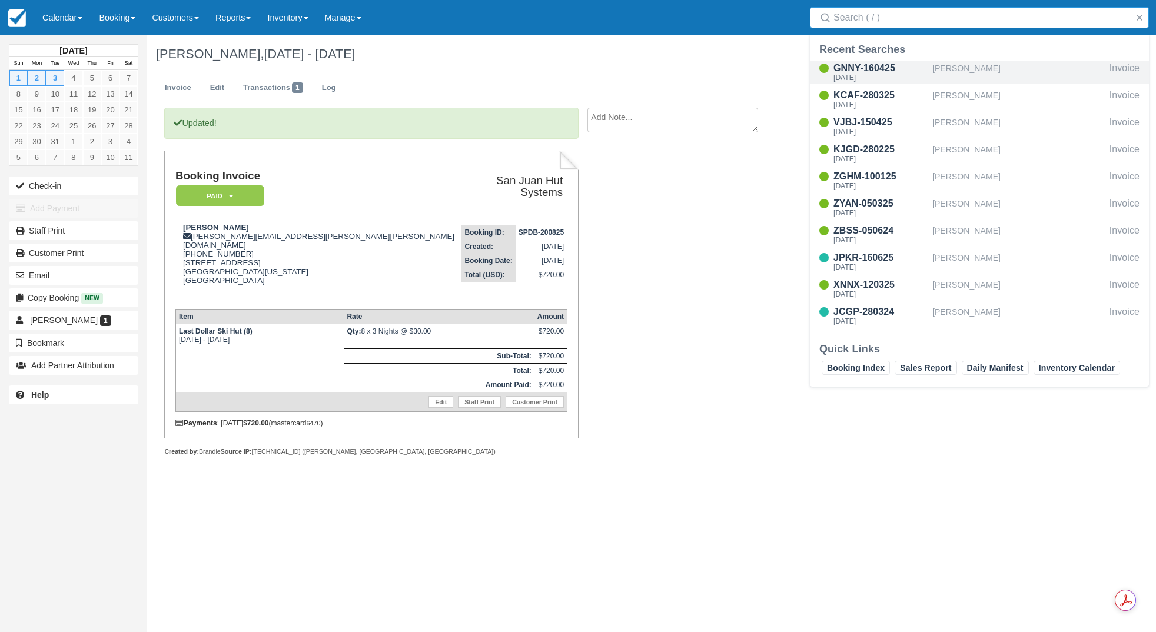
click at [967, 72] on div "[PERSON_NAME]" at bounding box center [1018, 72] width 172 height 22
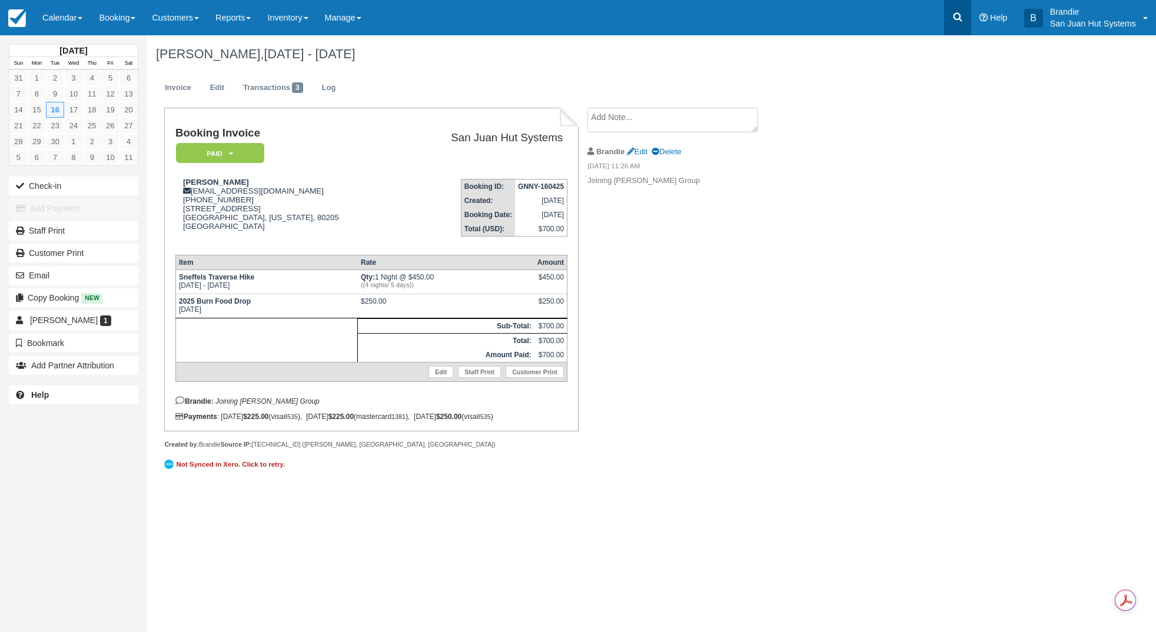
click at [963, 17] on icon at bounding box center [957, 17] width 12 height 12
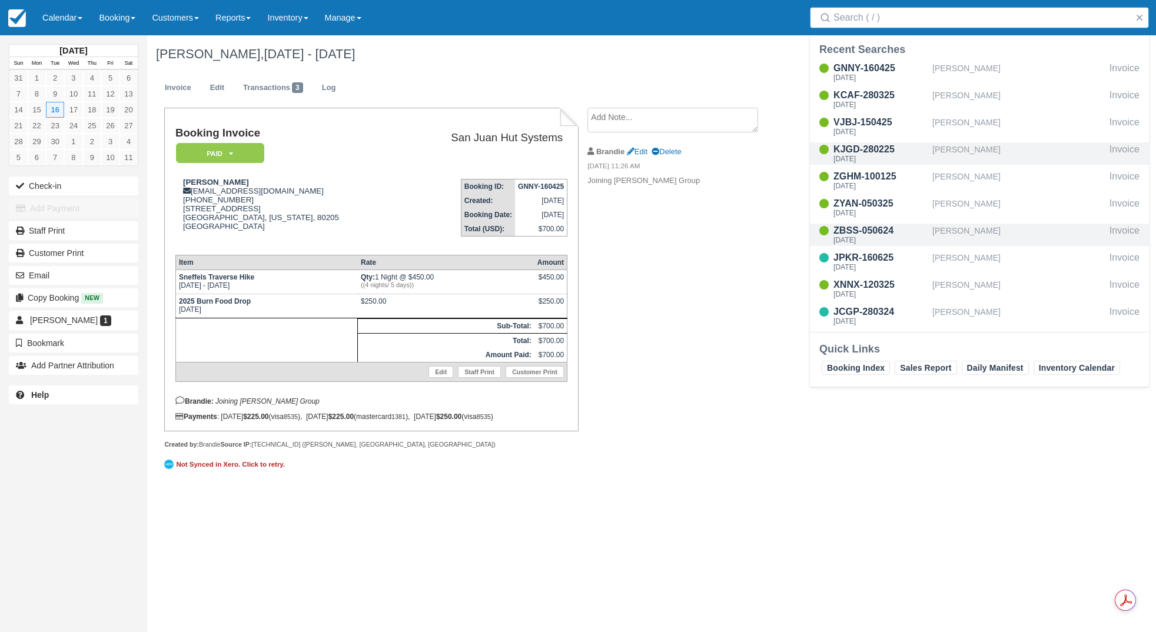
drag, startPoint x: 964, startPoint y: 149, endPoint x: 935, endPoint y: 230, distance: 86.4
click at [964, 149] on div "[PERSON_NAME]" at bounding box center [1018, 153] width 172 height 22
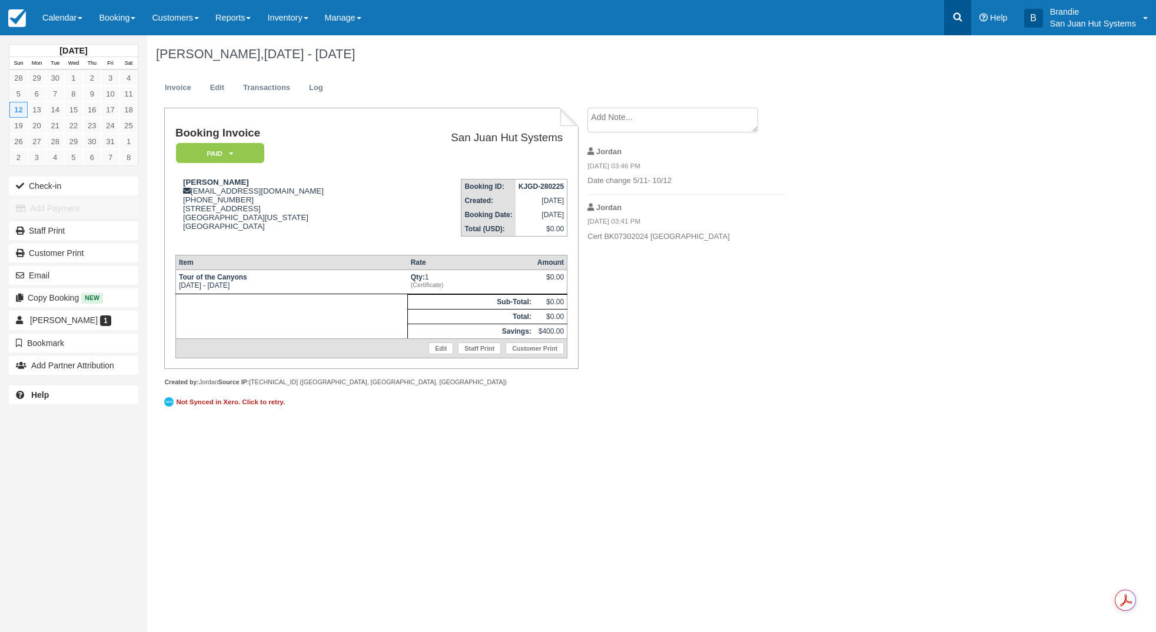
click at [955, 18] on icon at bounding box center [957, 17] width 12 height 12
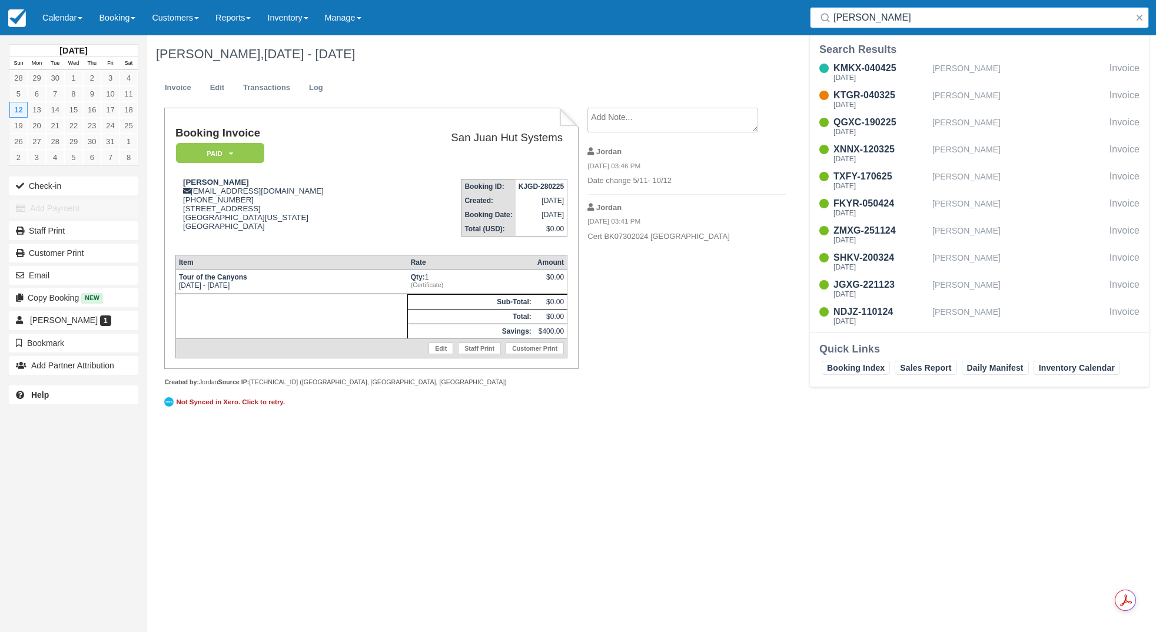
drag, startPoint x: 866, startPoint y: 14, endPoint x: 777, endPoint y: 12, distance: 89.5
click at [777, 12] on div "Menu Calendar Customer Inventory Month Week Day Booking Daily Manifest Daily Li…" at bounding box center [578, 17] width 1156 height 35
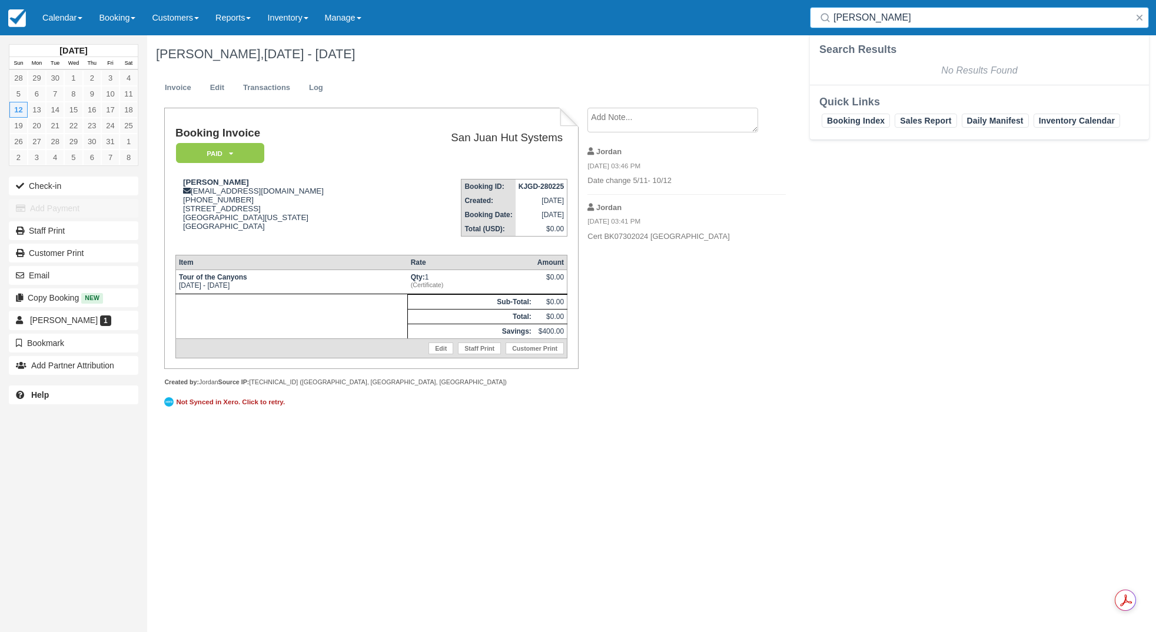
type input "[PERSON_NAME]"
drag, startPoint x: 916, startPoint y: 17, endPoint x: 772, endPoint y: 20, distance: 143.6
click at [772, 20] on div "Menu Calendar Customer Inventory Month Week Day Booking Daily Manifest Daily Li…" at bounding box center [578, 17] width 1156 height 35
